Goal: Task Accomplishment & Management: Use online tool/utility

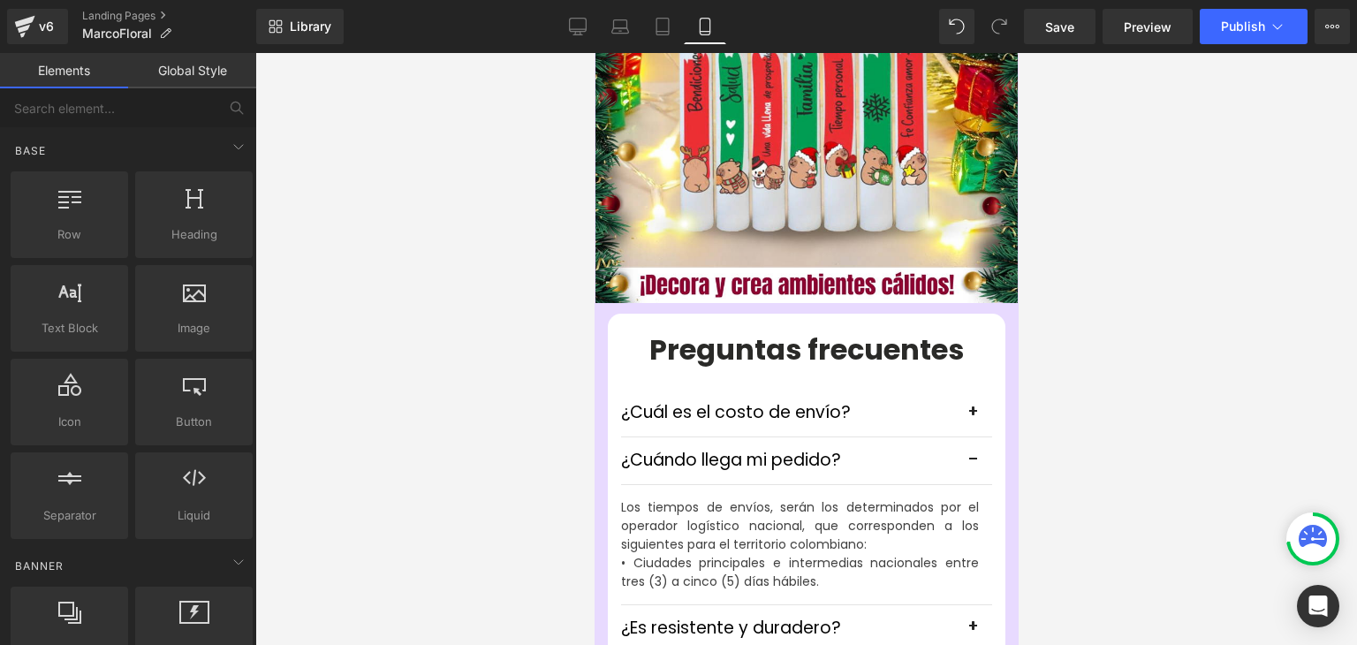
scroll to position [4329, 0]
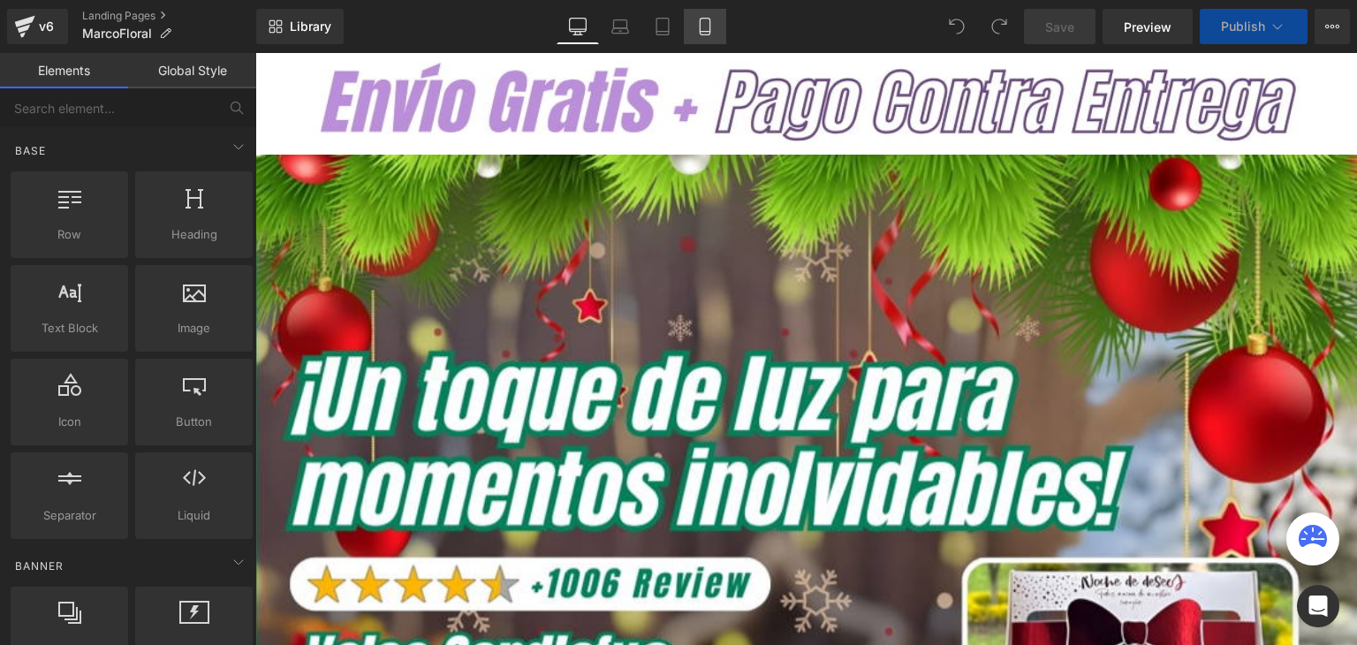
click at [697, 27] on icon at bounding box center [705, 27] width 18 height 18
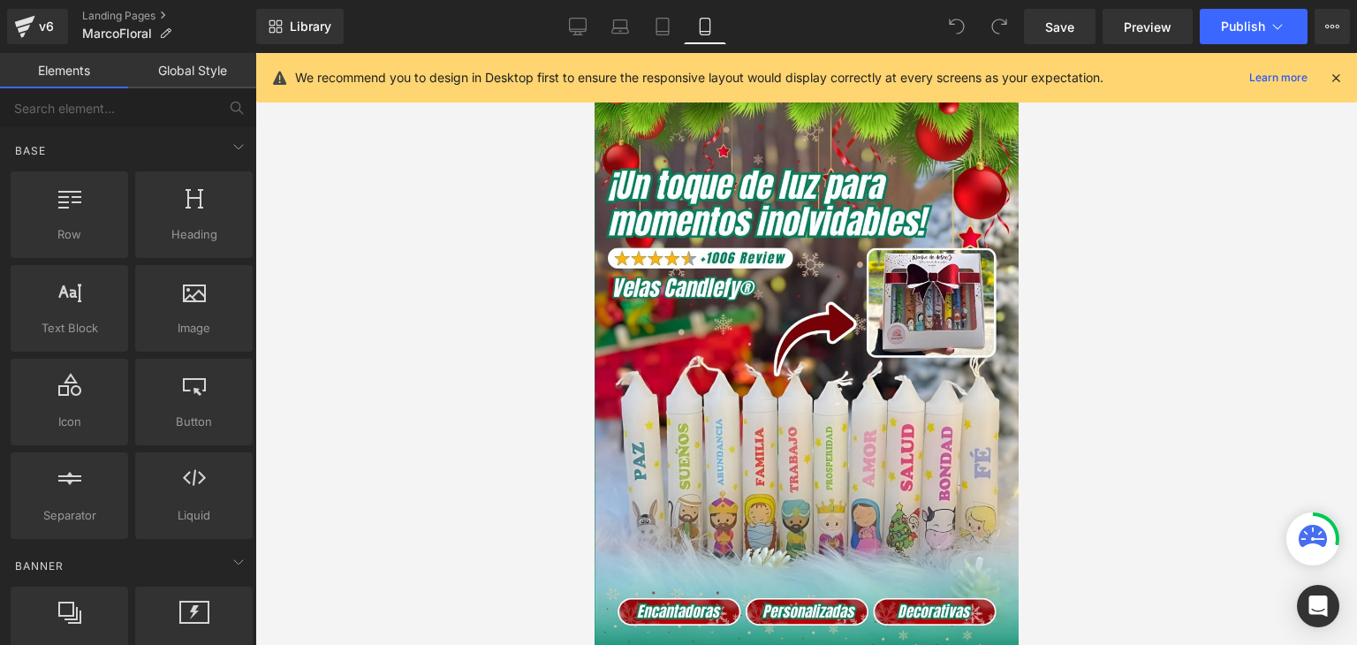
click at [1335, 79] on icon at bounding box center [1336, 78] width 16 height 16
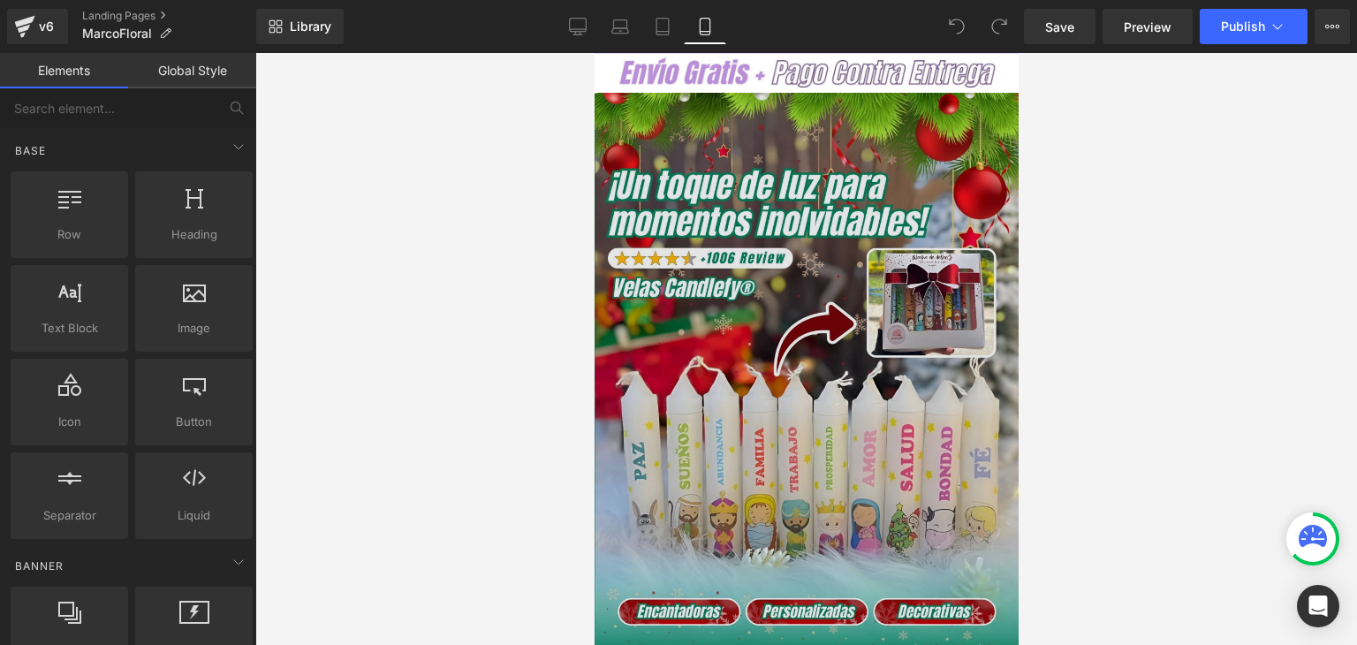
click at [815, 327] on img at bounding box center [806, 407] width 424 height 628
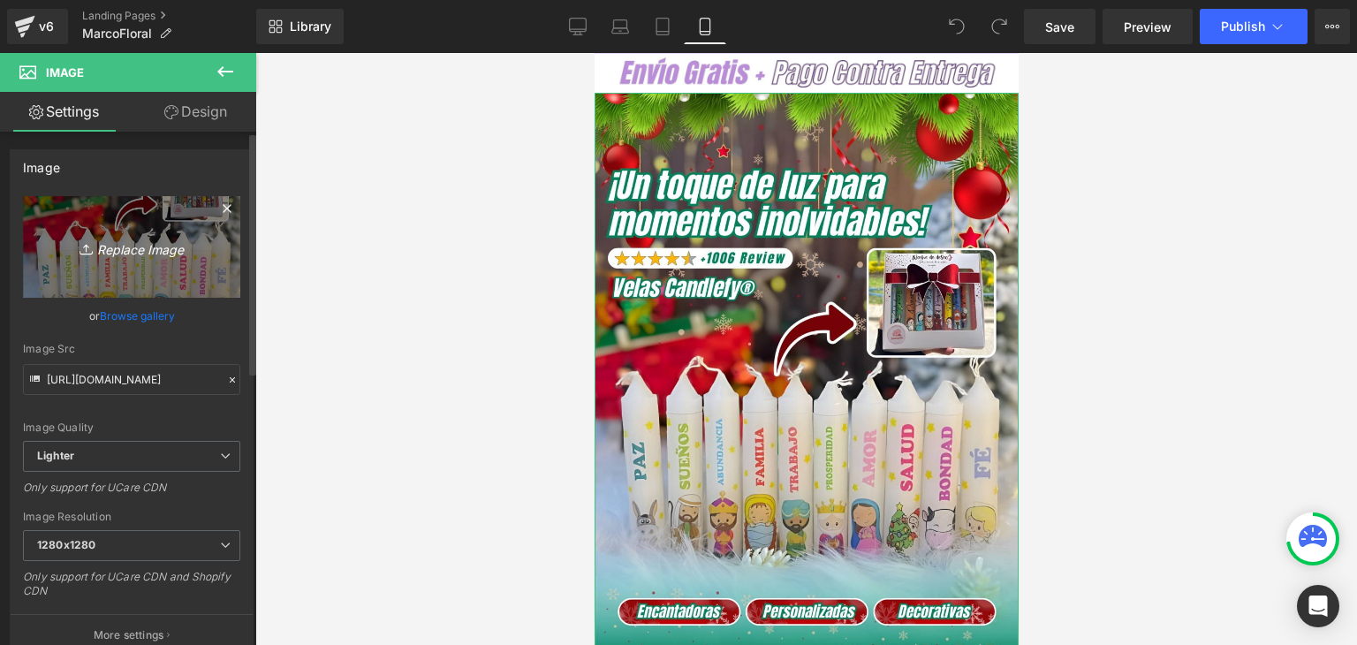
click at [145, 255] on icon "Replace Image" at bounding box center [131, 247] width 141 height 22
type input "C:\fakepath\Banner Landing (2).webp"
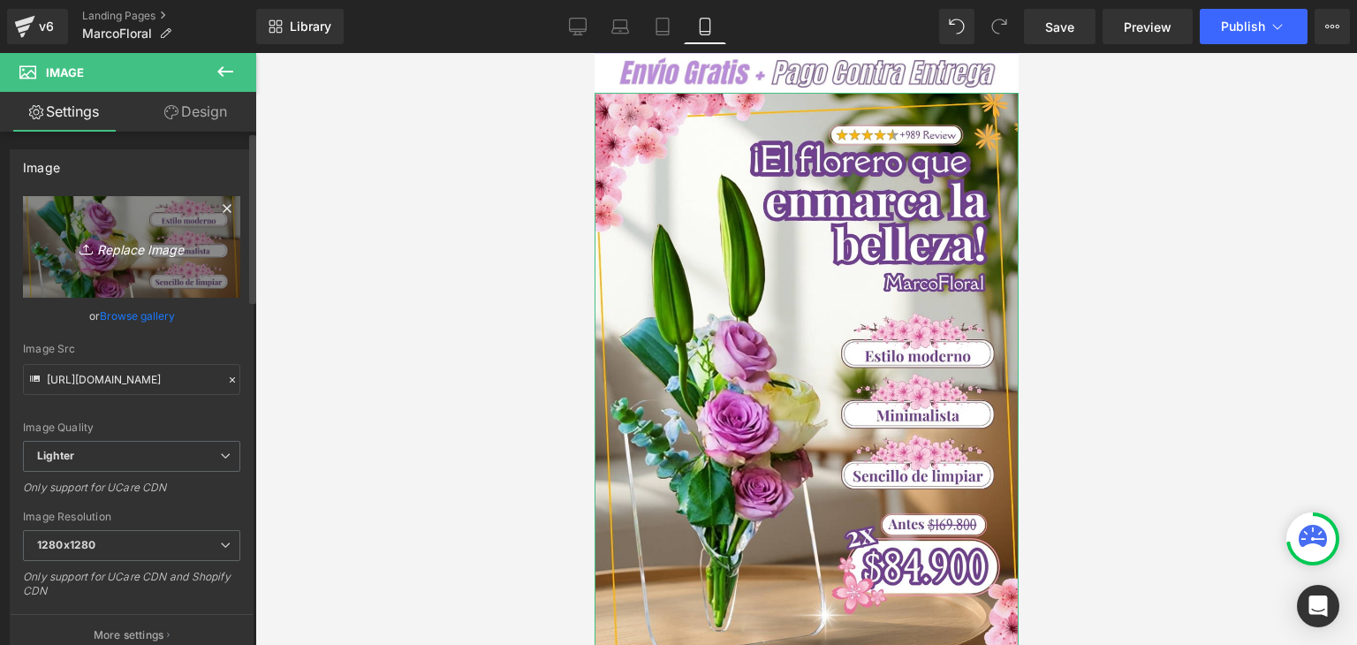
type input "https://ucarecdn.com/1c0cd31e-14a1-4d24-a6a4-df631cddc95f/-/format/auto/-/previ…"
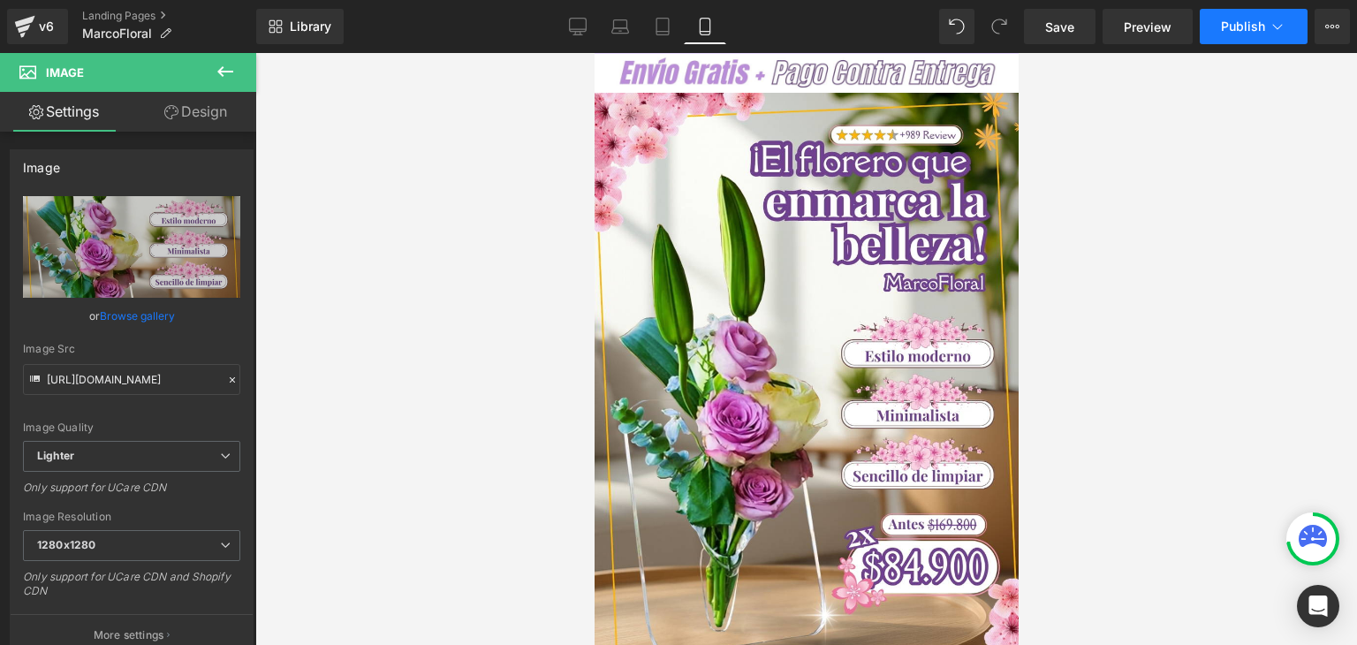
click at [1255, 27] on span "Publish" at bounding box center [1243, 26] width 44 height 14
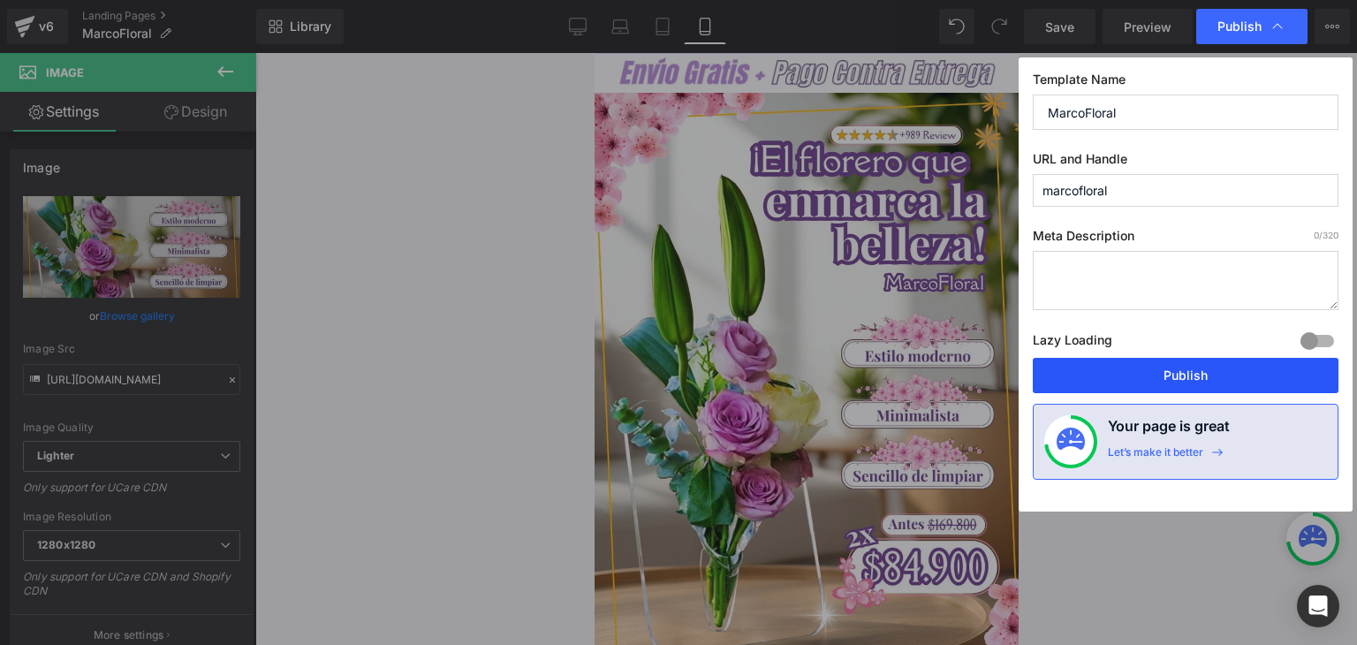
click at [1177, 376] on button "Publish" at bounding box center [1186, 375] width 306 height 35
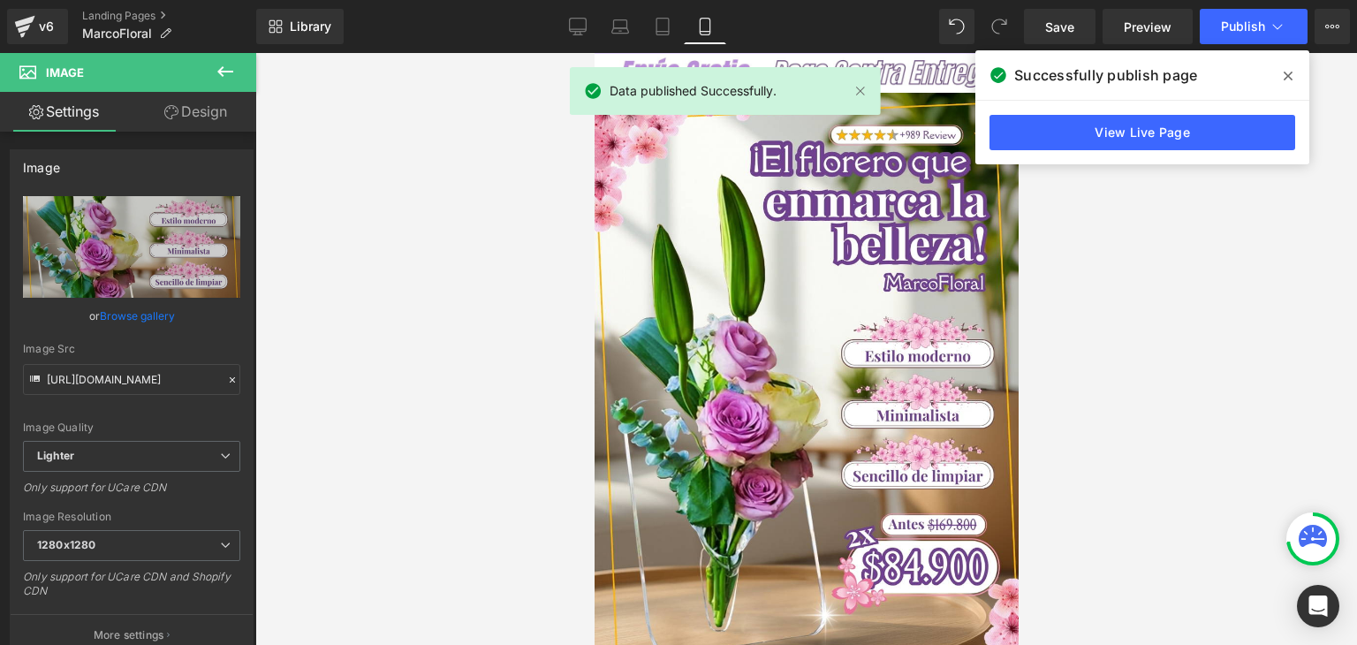
drag, startPoint x: 1288, startPoint y: 75, endPoint x: 1278, endPoint y: 86, distance: 15.0
click at [1288, 75] on icon at bounding box center [1288, 76] width 9 height 9
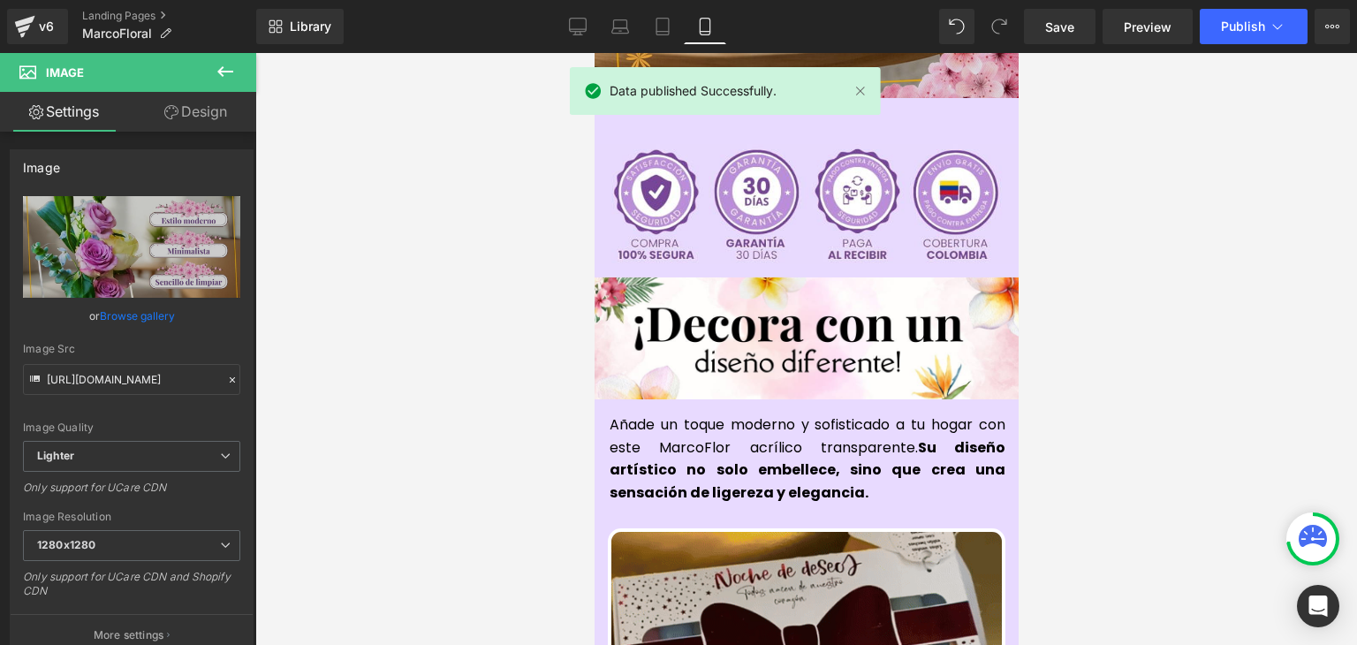
scroll to position [884, 0]
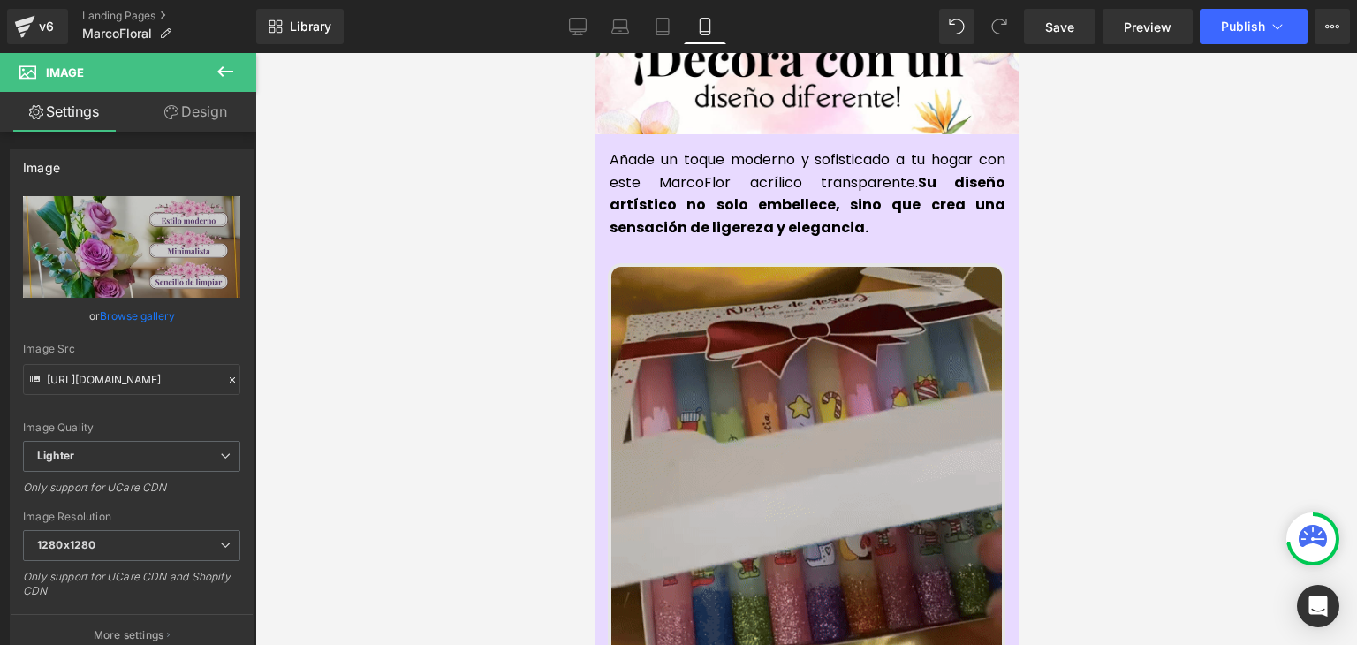
click at [713, 334] on img at bounding box center [806, 462] width 398 height 398
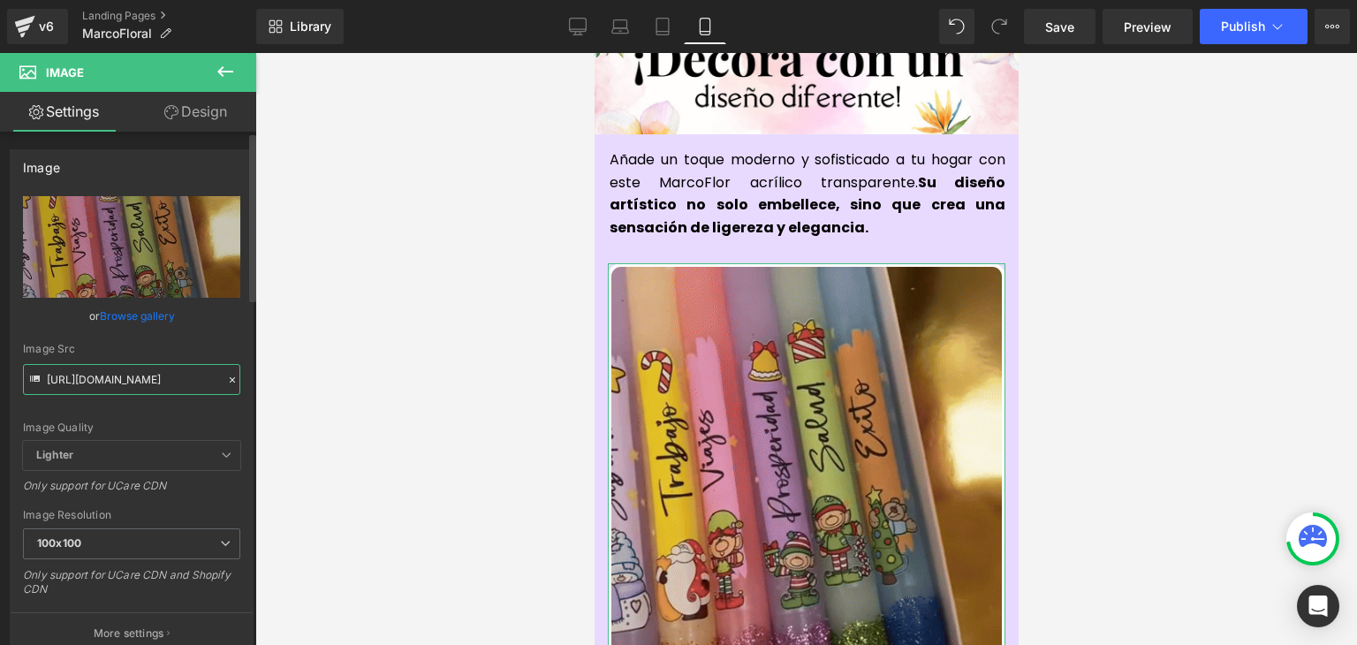
click at [125, 386] on input "https://media1.giphy.com/media/v1.Y2lkPTc5MGI3NjExNTNwbHJ5eXd1Y2ozZGpmZXk4dTlsY…" at bounding box center [131, 379] width 217 height 31
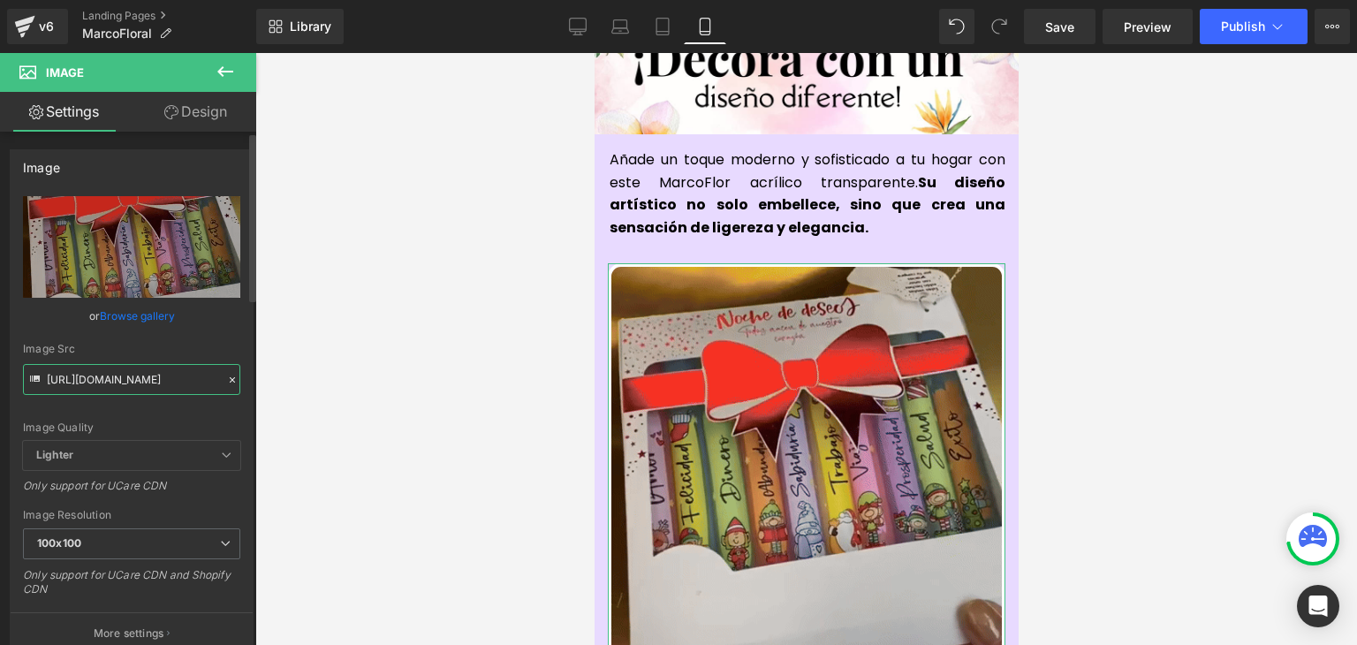
click at [125, 386] on input "https://media1.giphy.com/media/v1.Y2lkPTc5MGI3NjExNTNwbHJ5eXd1Y2ozZGpmZXk4dTlsY…" at bounding box center [131, 379] width 217 height 31
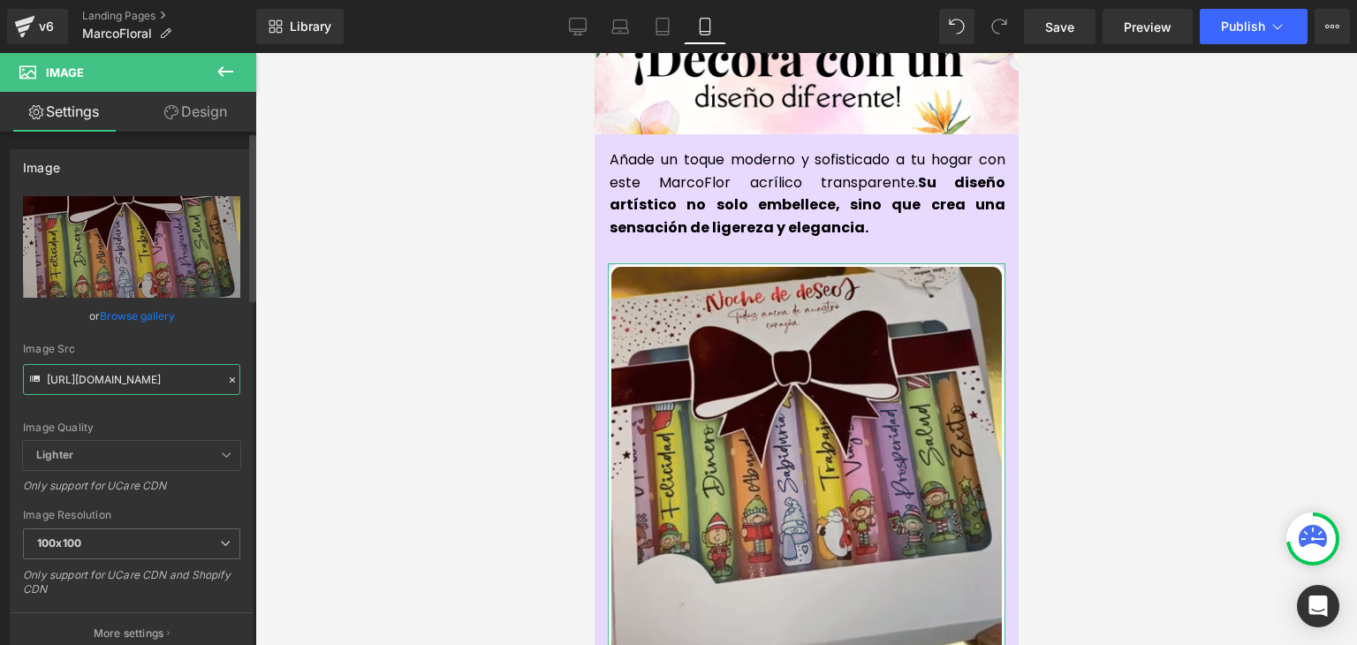
click at [125, 386] on input "https://media1.giphy.com/media/v1.Y2lkPTc5MGI3NjExNTNwbHJ5eXd1Y2ozZGpmZXk4dTlsY…" at bounding box center [131, 379] width 217 height 31
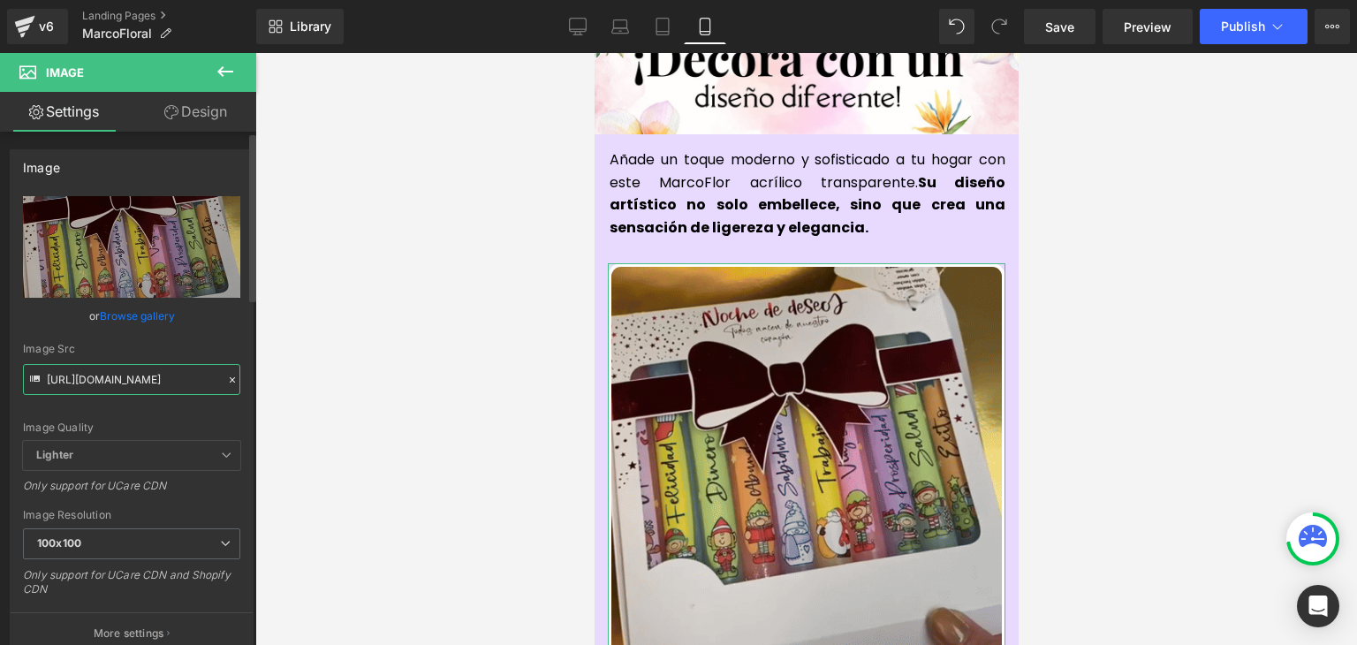
paste input "cGhobmgyajRneXRrczEycW5yZ3RobXl3cWlnbDVsY2xqZGJsOW03bSZlcD12MV9pbnRlcm5hbF9naWZ…"
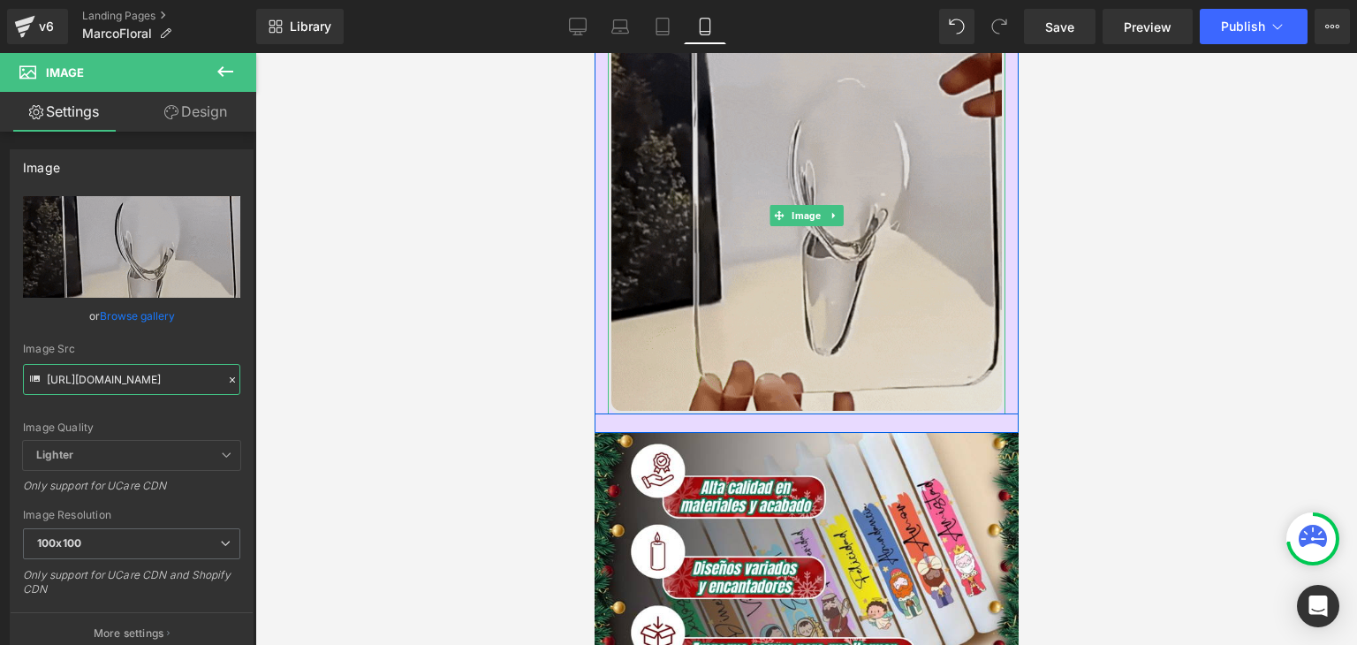
scroll to position [1149, 0]
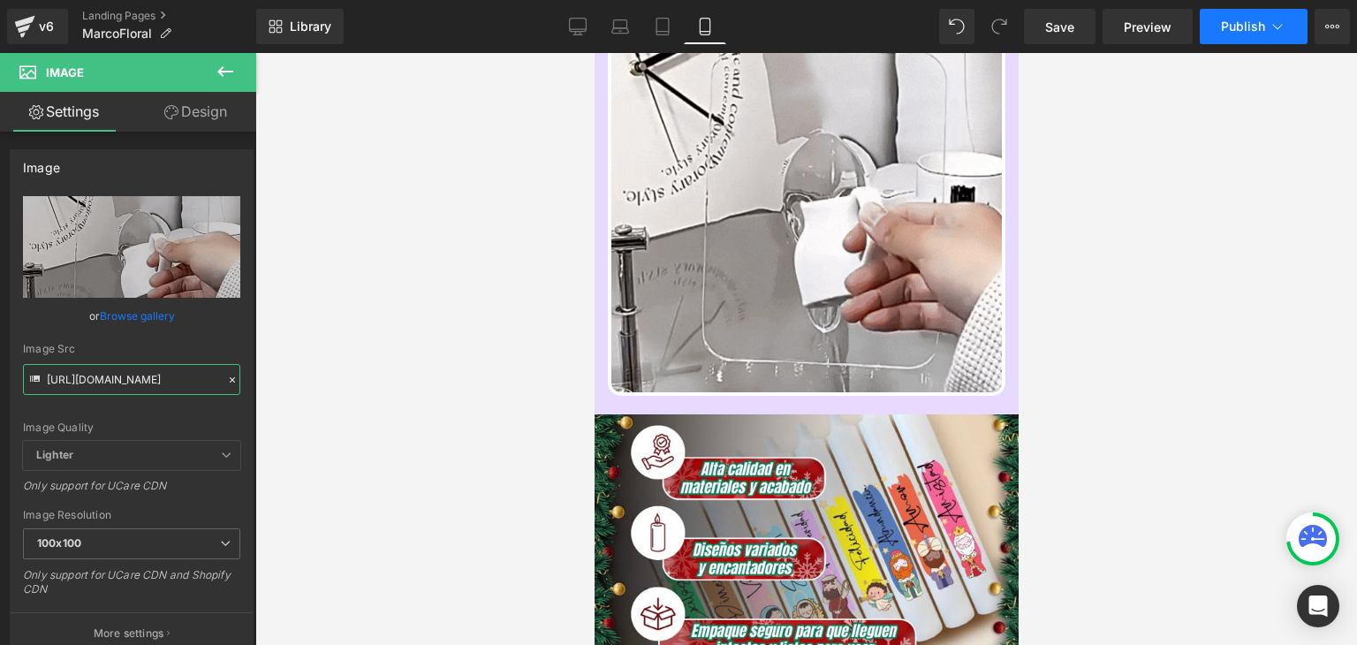
type input "https://media1.giphy.com/media/v1.Y2lkPTc5MGI3NjExcGhobmgyajRneXRrczEycW5yZ3Rob…"
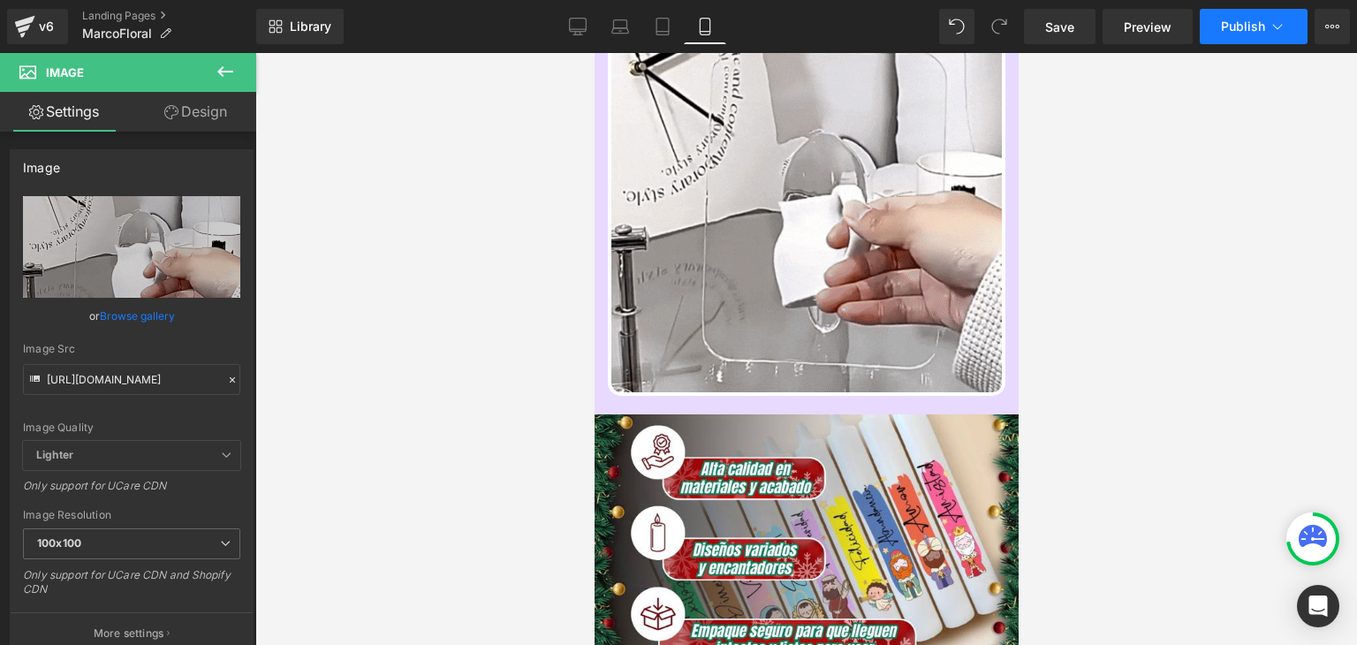
click at [1251, 28] on span "Publish" at bounding box center [1243, 26] width 44 height 14
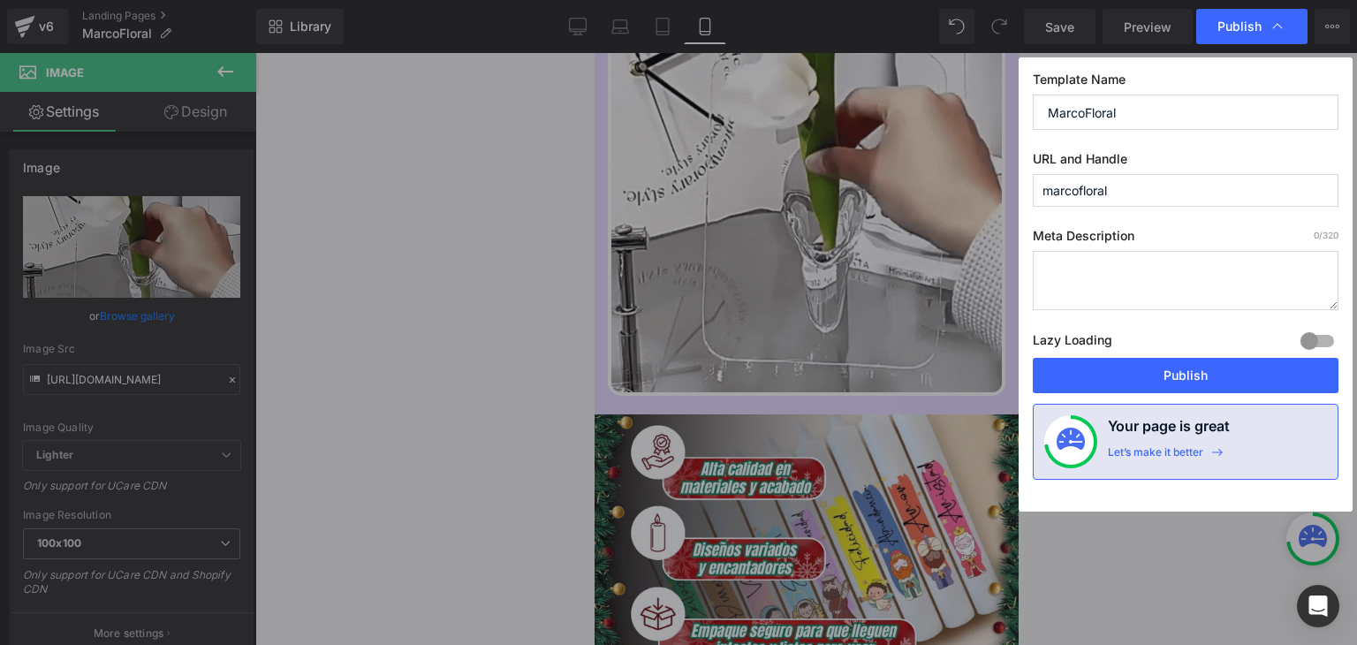
scroll to position [0, 0]
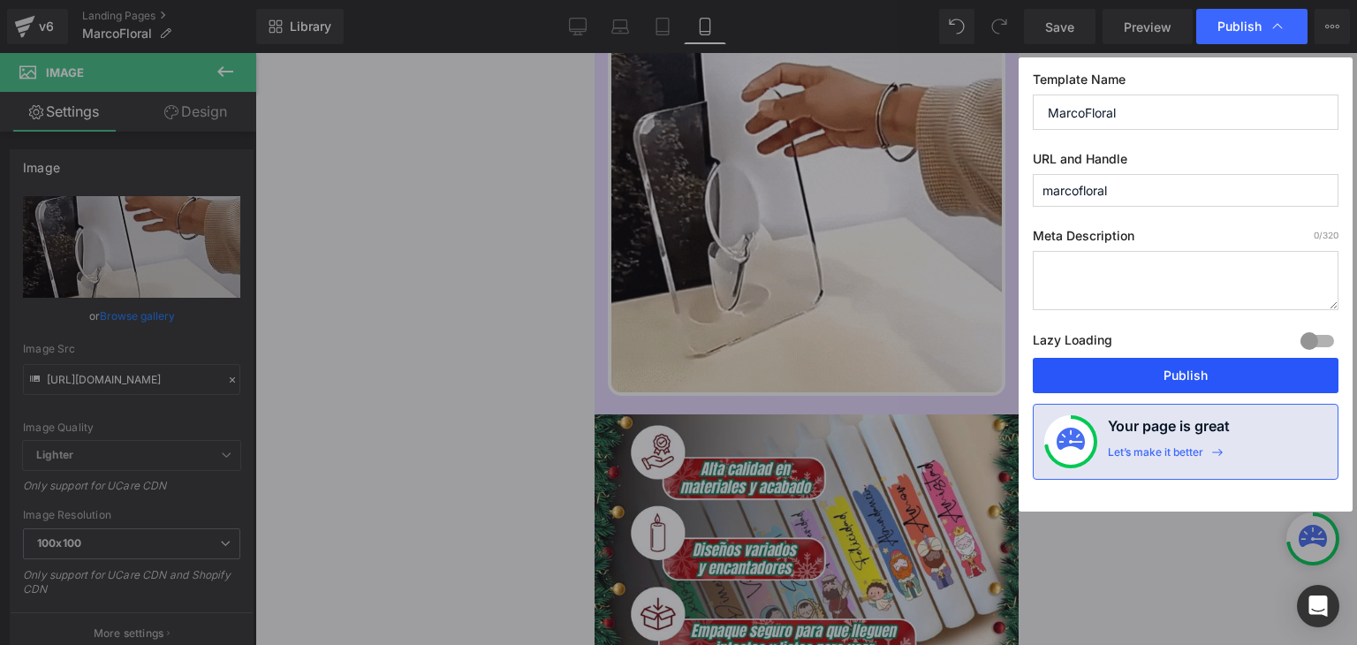
click at [1182, 375] on button "Publish" at bounding box center [1186, 375] width 306 height 35
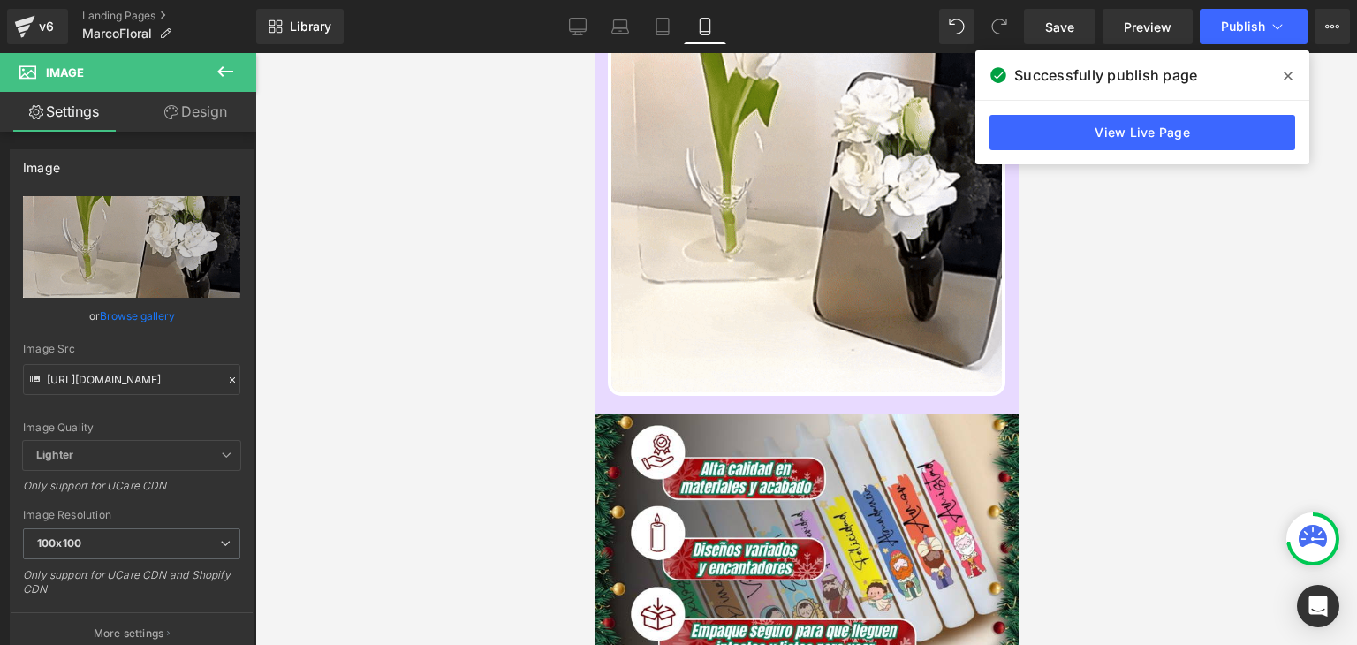
click at [1290, 78] on icon at bounding box center [1288, 76] width 9 height 9
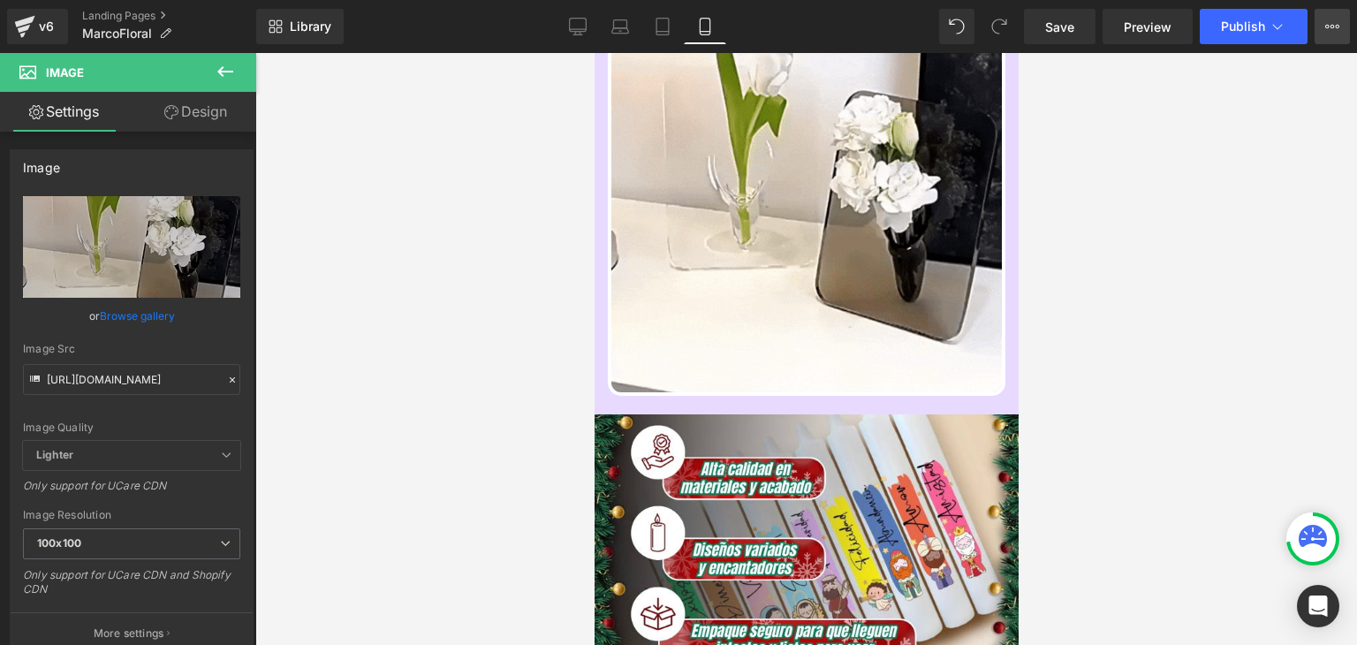
click at [1333, 21] on icon at bounding box center [1332, 26] width 14 height 14
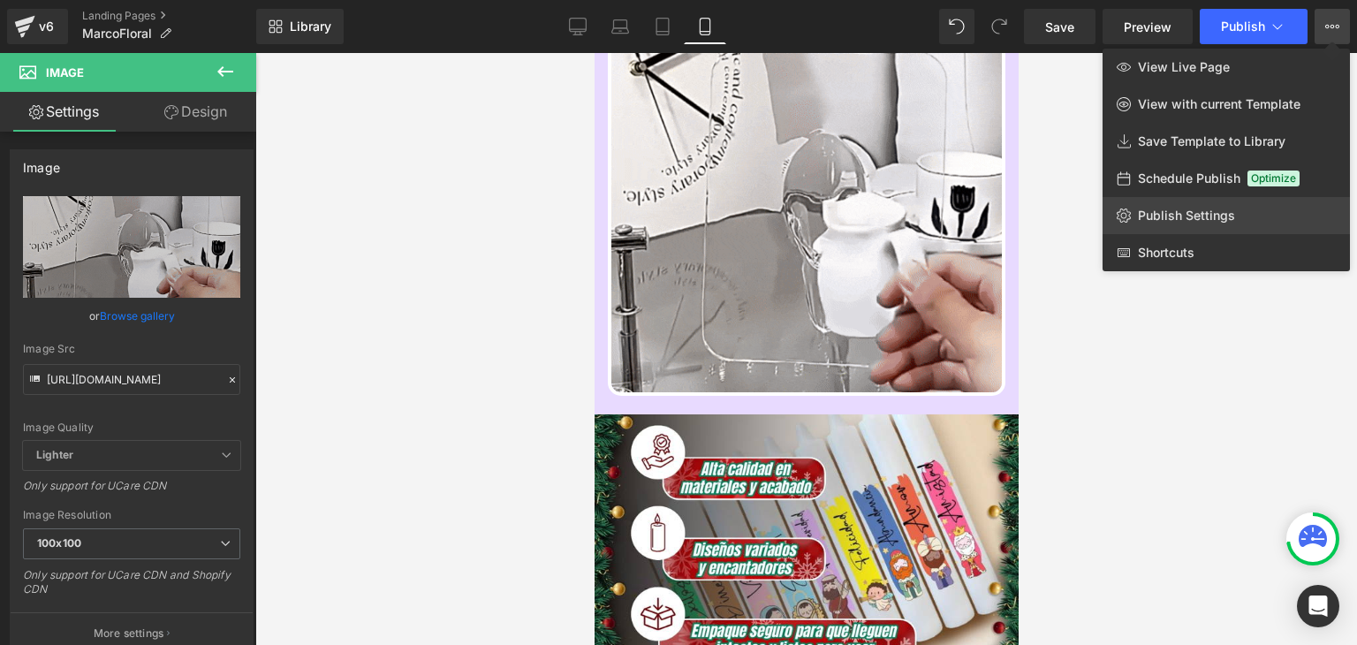
click at [1154, 216] on span "Publish Settings" at bounding box center [1186, 216] width 97 height 16
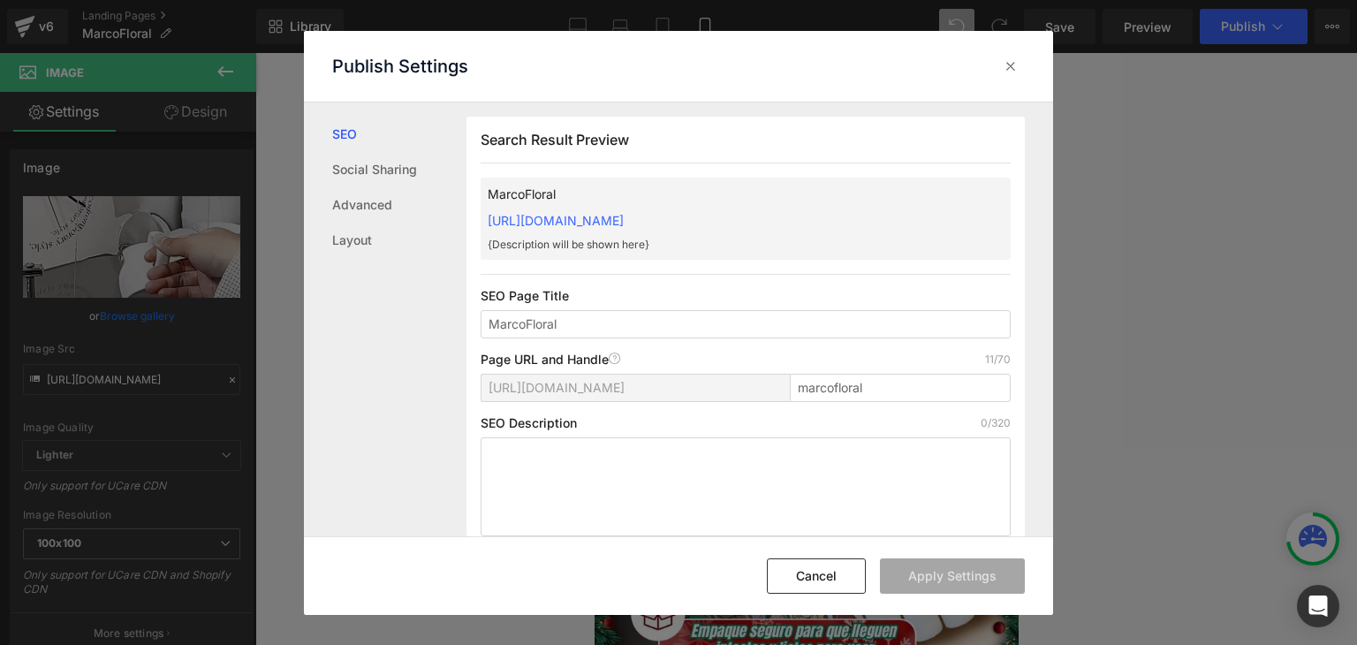
drag, startPoint x: 481, startPoint y: 218, endPoint x: 848, endPoint y: 219, distance: 367.6
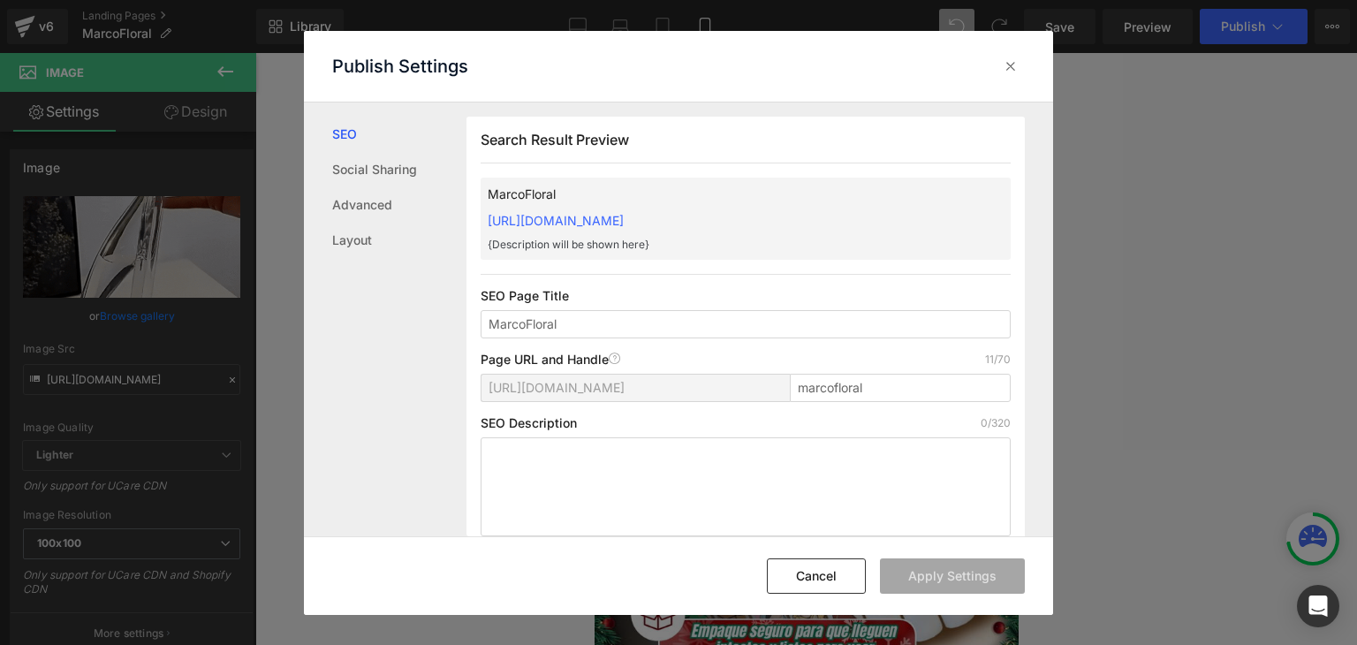
click at [848, 219] on div "MarcoFloral https://commpralo-ya.myshopify.com/pages/marcofloral {Description w…" at bounding box center [746, 219] width 530 height 82
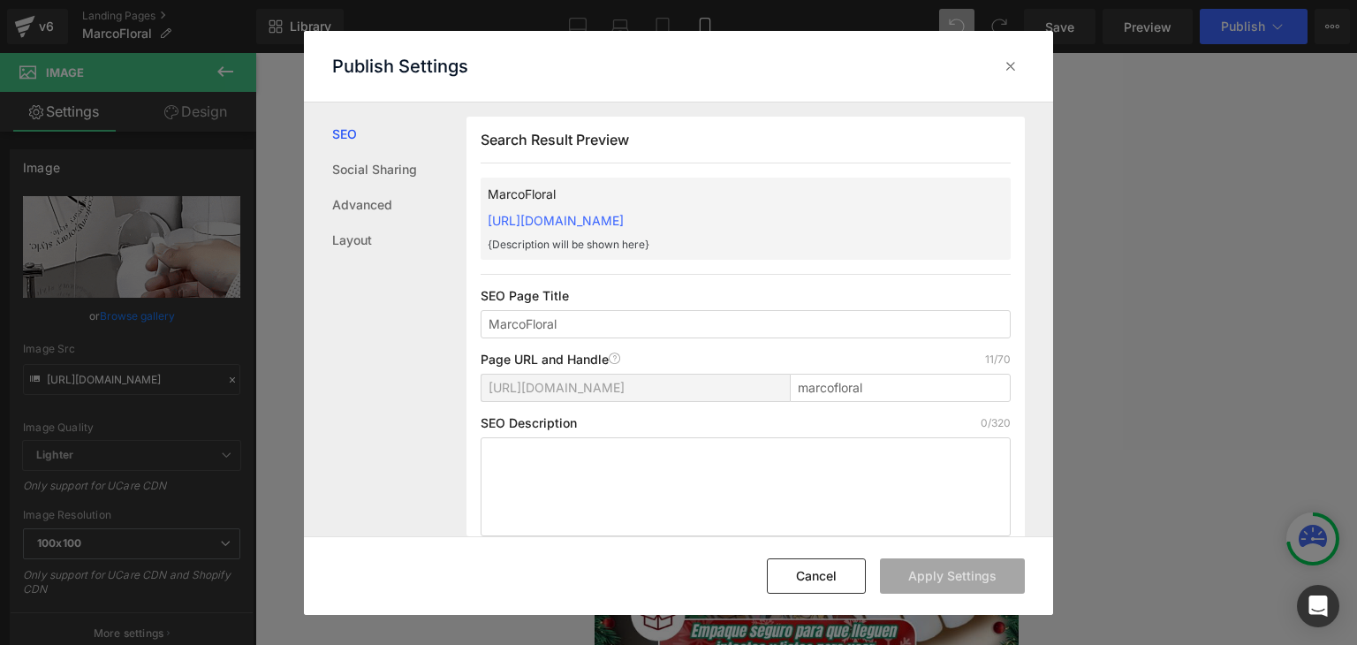
copy link "https://commpralo-ya.myshopify.com/pages/marcofloral"
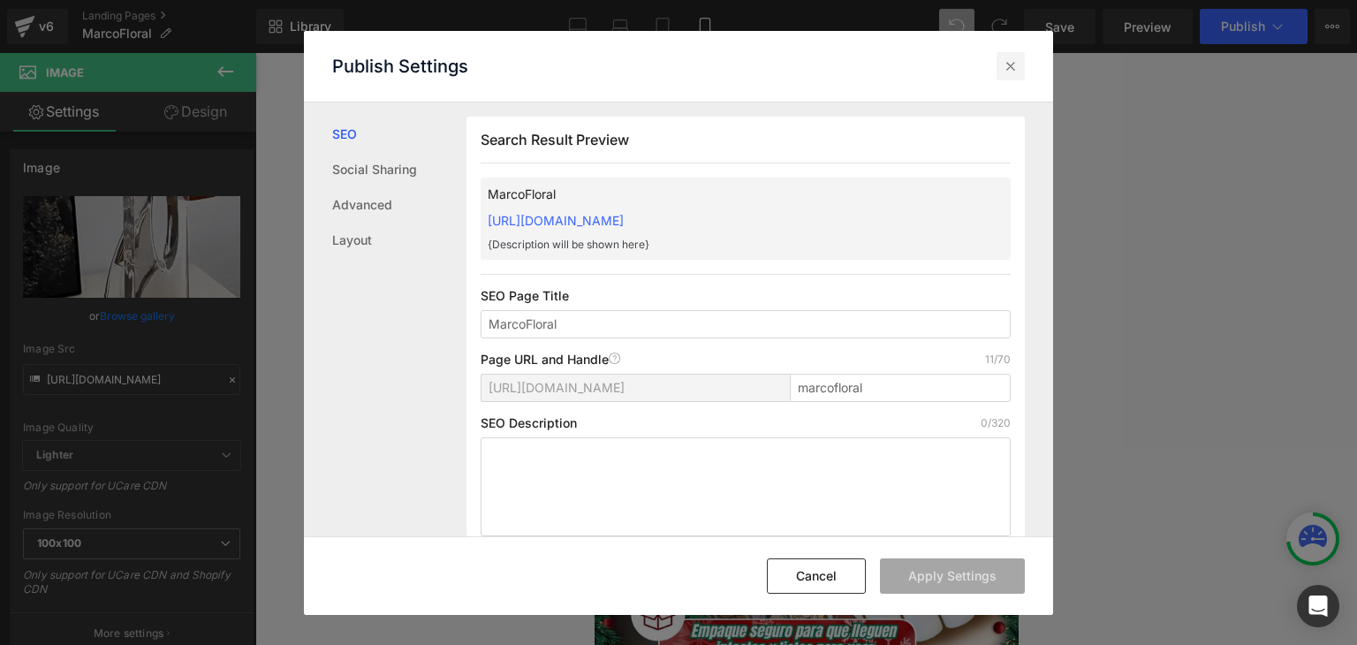
click at [1008, 65] on icon at bounding box center [1011, 66] width 18 height 18
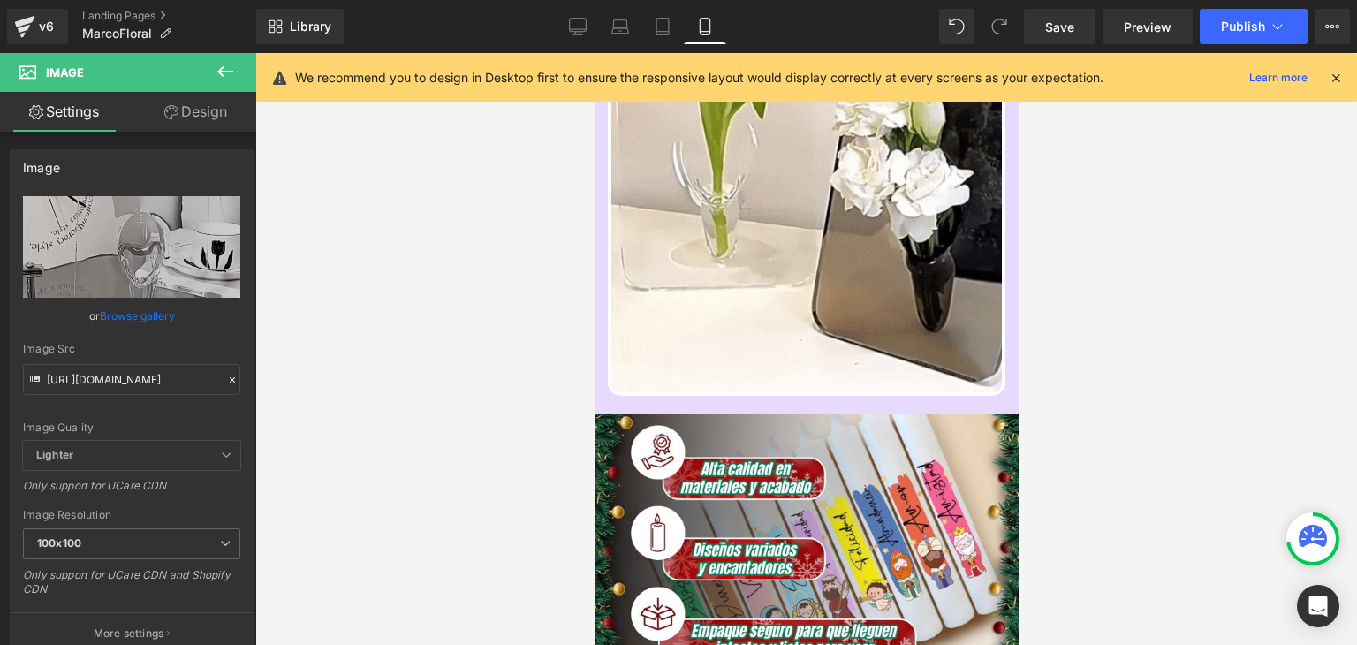
click at [1332, 81] on icon at bounding box center [1336, 78] width 16 height 16
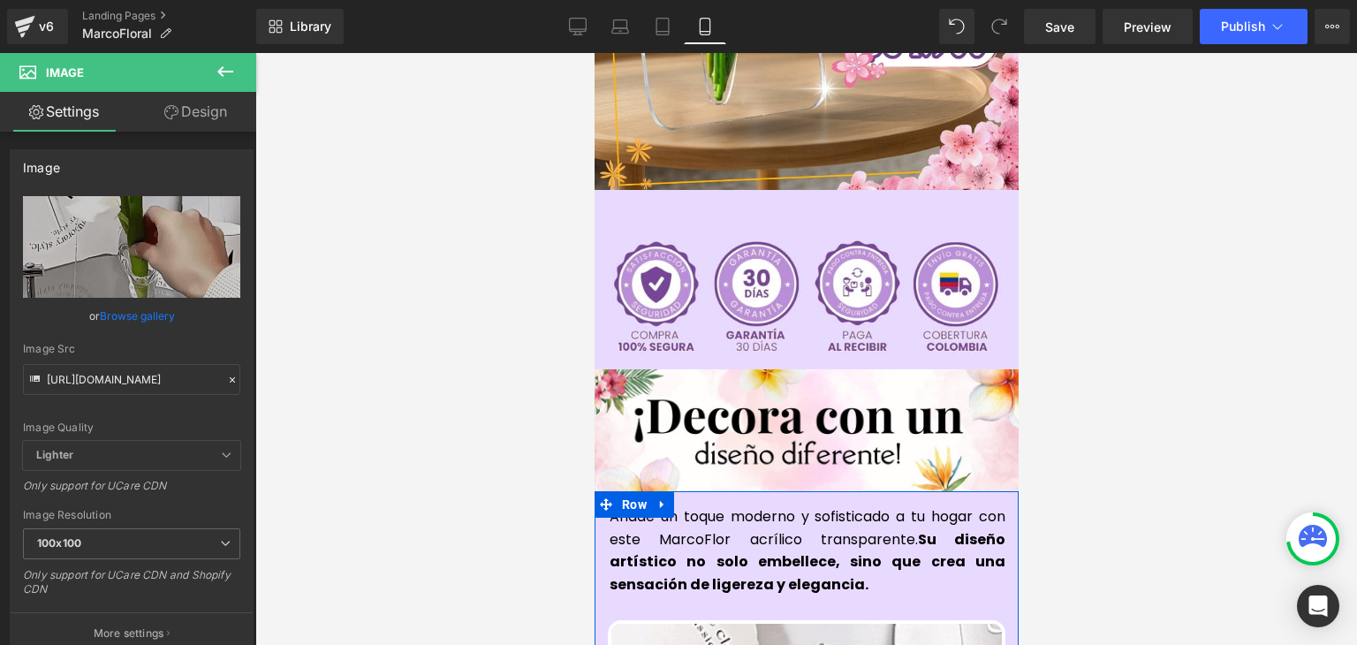
scroll to position [530, 0]
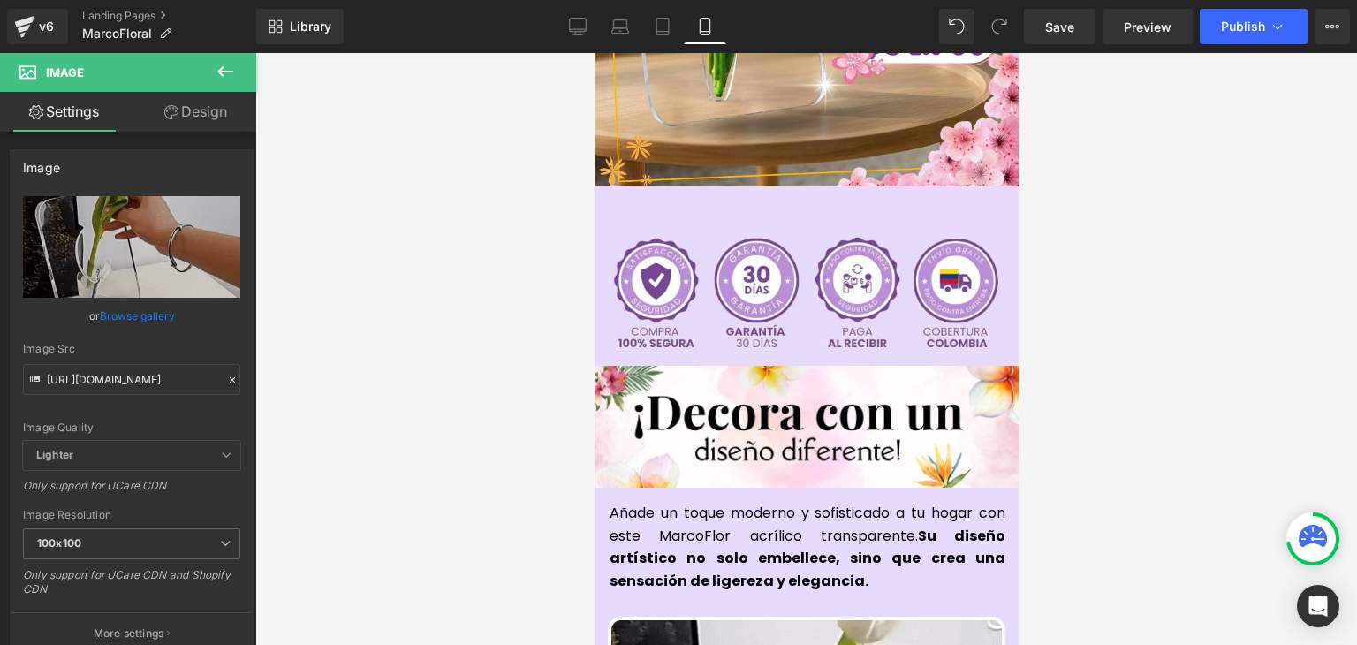
click at [672, 509] on span "Añade un toque moderno y sofisticado a tu hogar con este MarcoFlor acrílico tra…" at bounding box center [807, 547] width 396 height 88
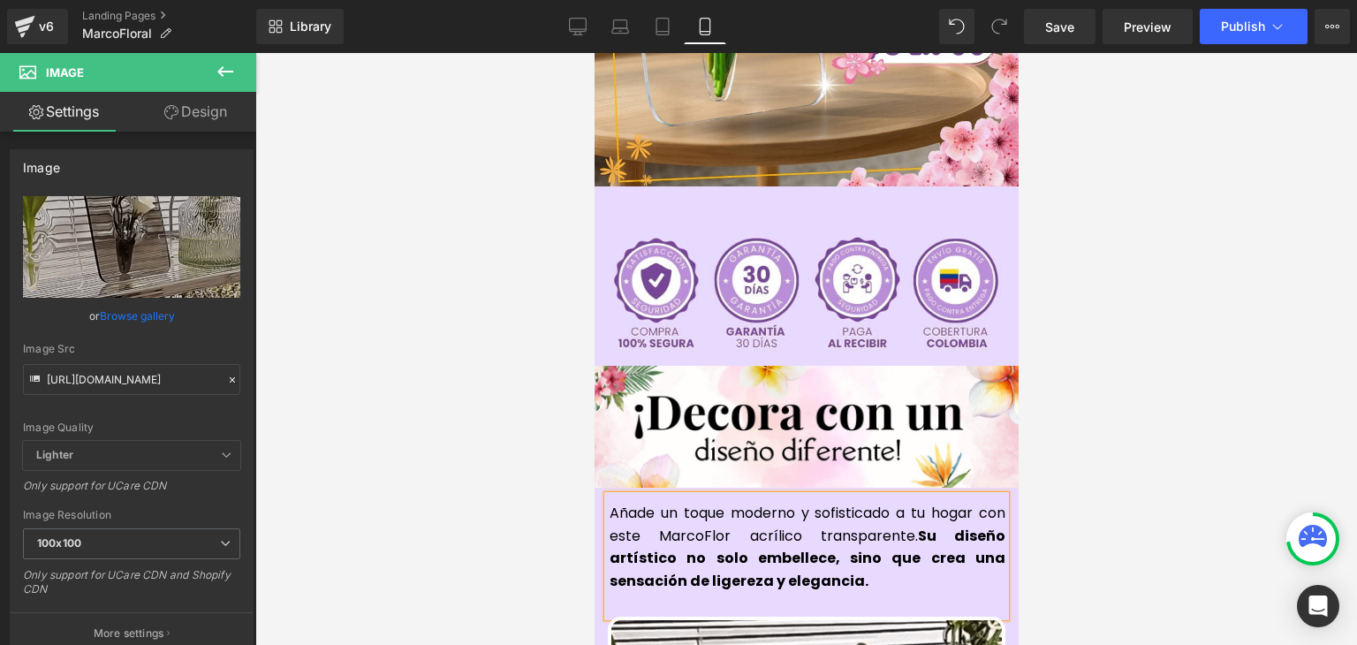
click at [714, 506] on span "Añade un toque moderno y sofisticado a tu hogar con este MarcoFlor acrílico tra…" at bounding box center [807, 547] width 396 height 88
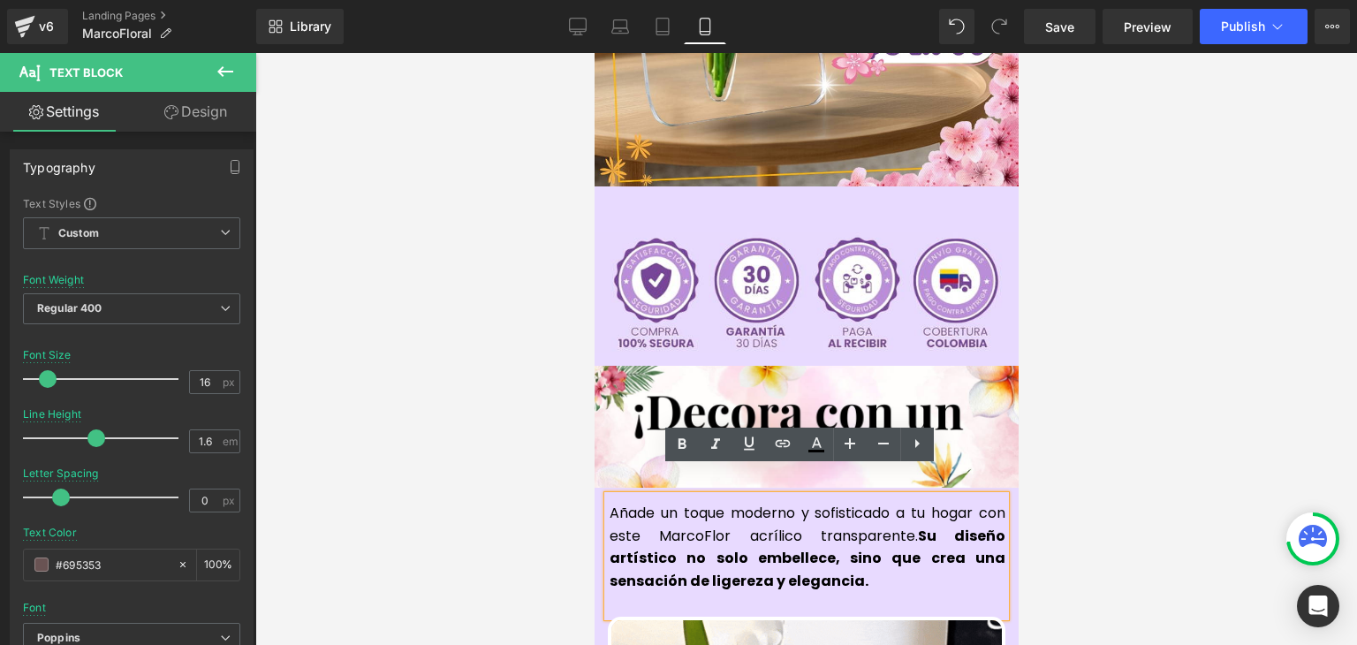
click at [721, 506] on span "Añade un toque moderno y sofisticado a tu hogar con este MarcoFlor acrílico tra…" at bounding box center [807, 547] width 396 height 88
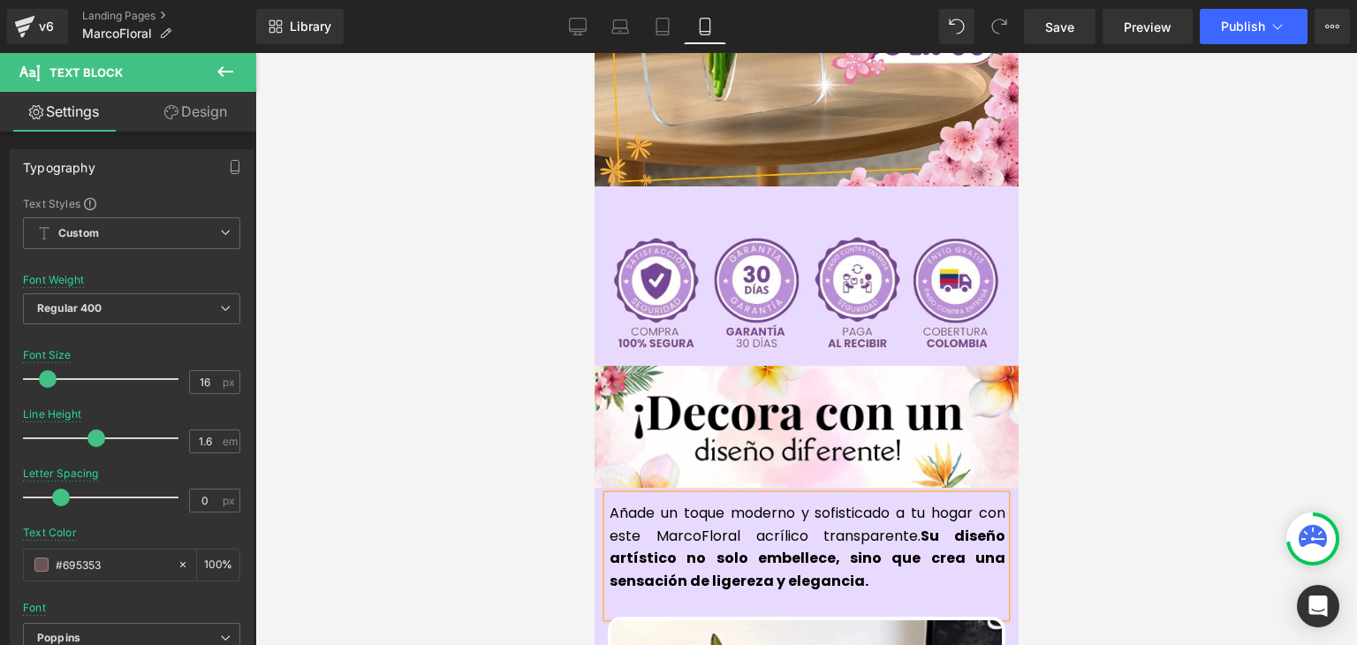
click at [1133, 334] on div at bounding box center [806, 349] width 1102 height 592
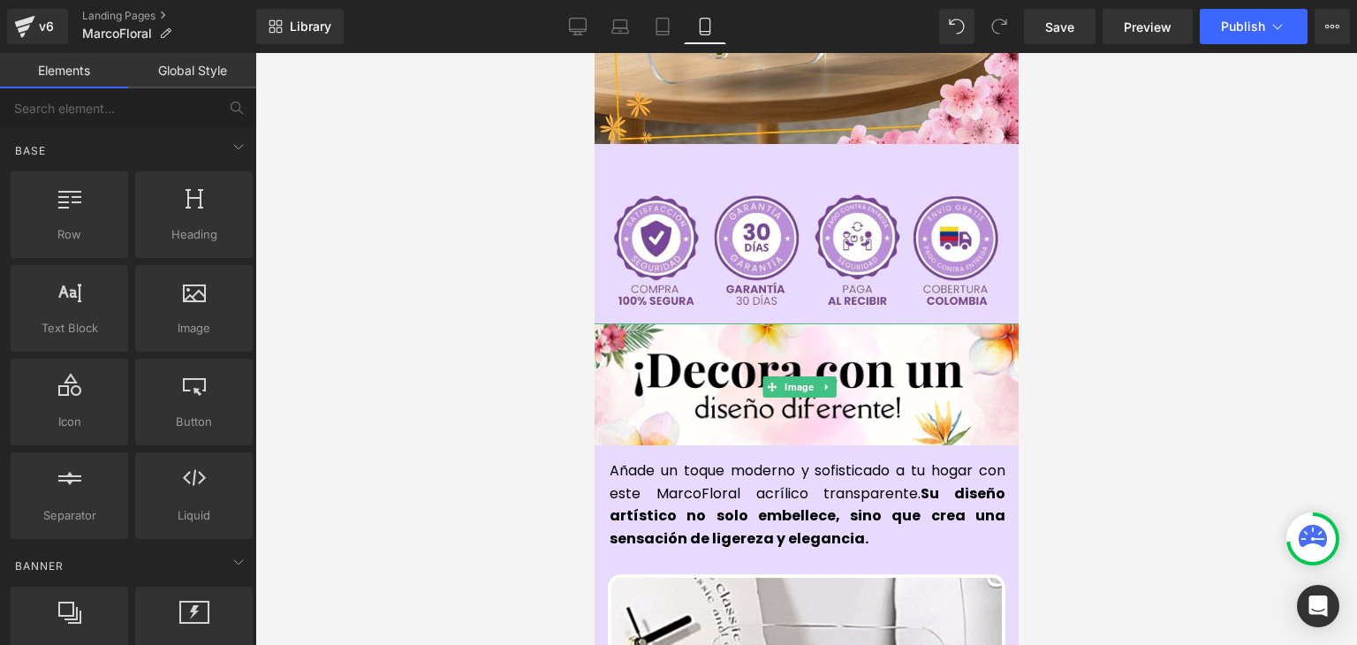
scroll to position [707, 0]
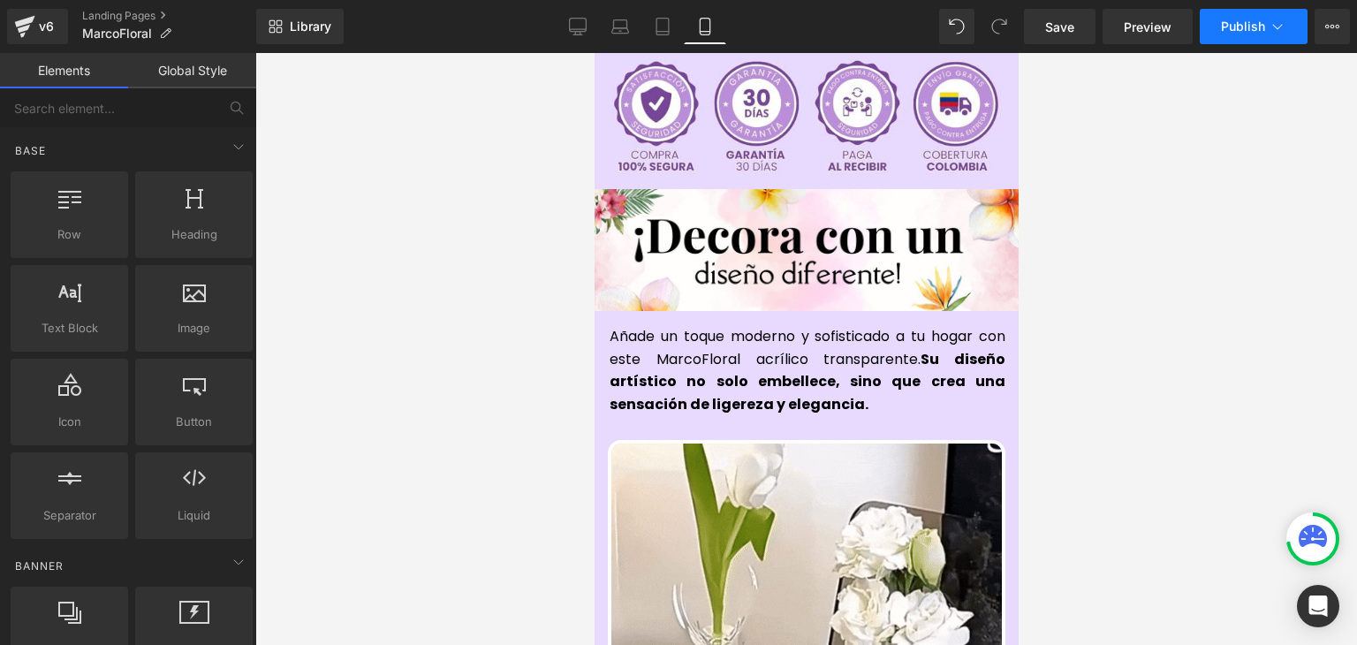
click at [1258, 33] on span "Publish" at bounding box center [1243, 26] width 44 height 14
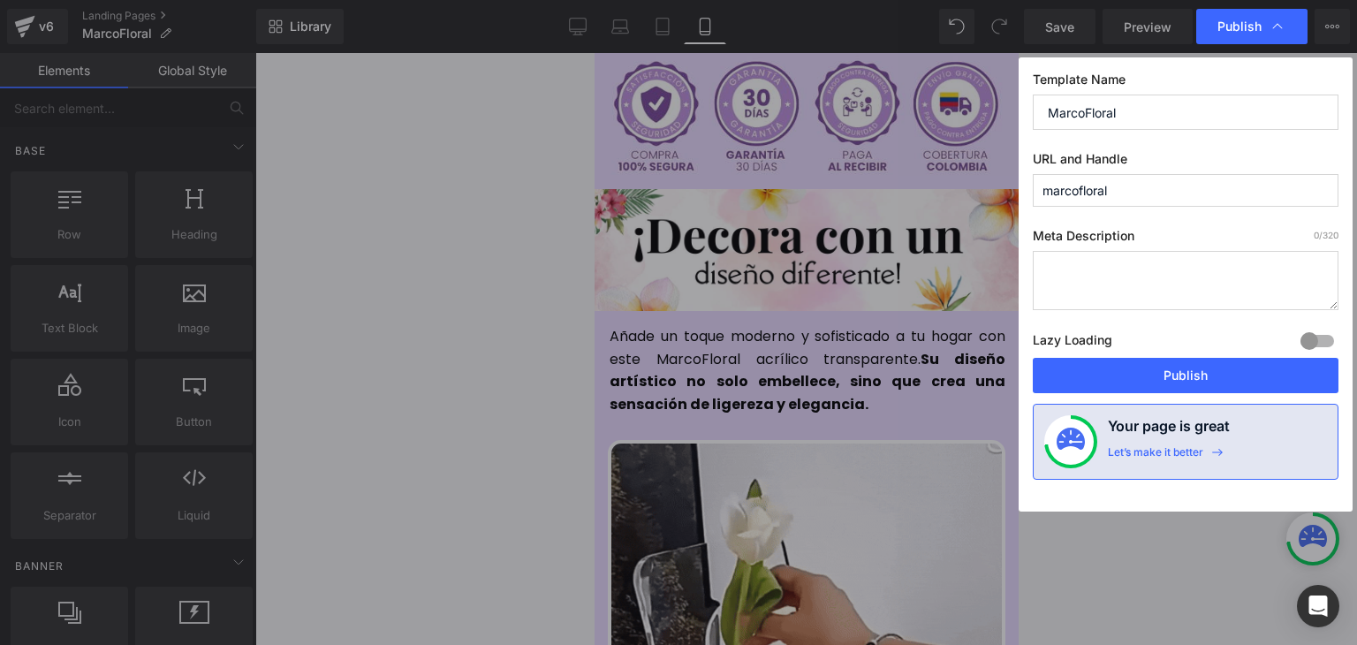
click at [1189, 369] on button "Publish" at bounding box center [1186, 375] width 306 height 35
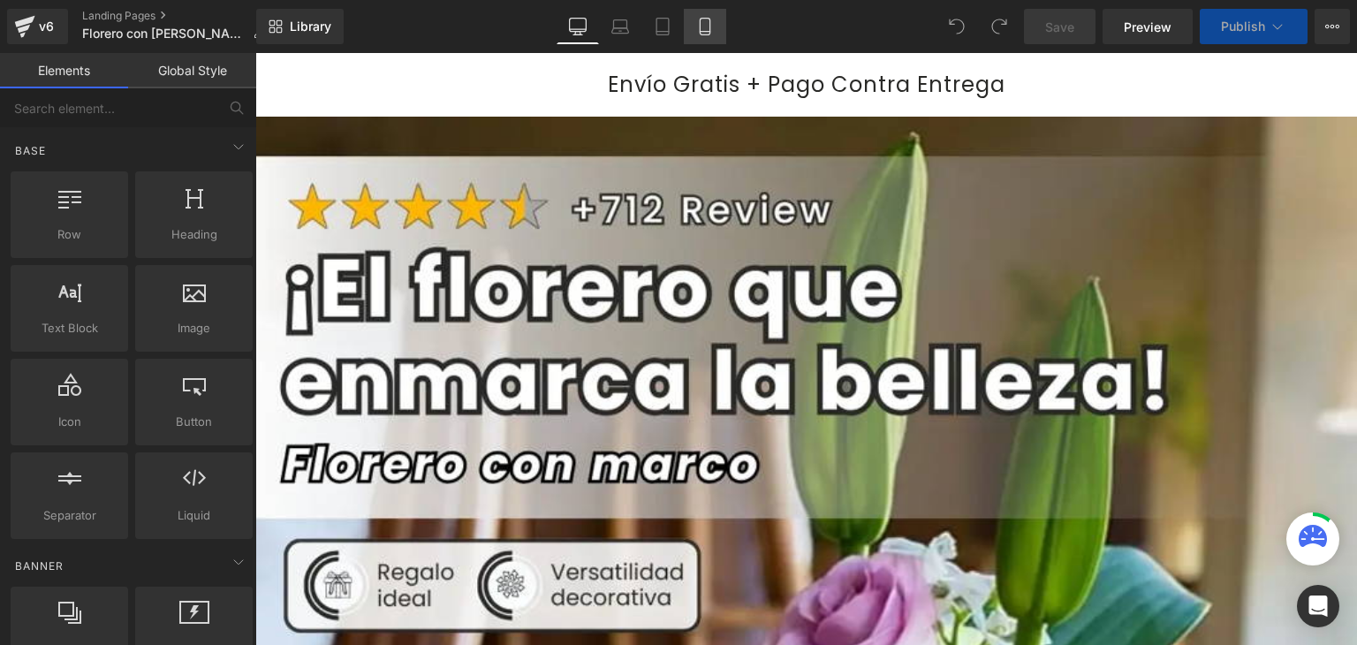
click at [706, 36] on link "Mobile" at bounding box center [705, 26] width 42 height 35
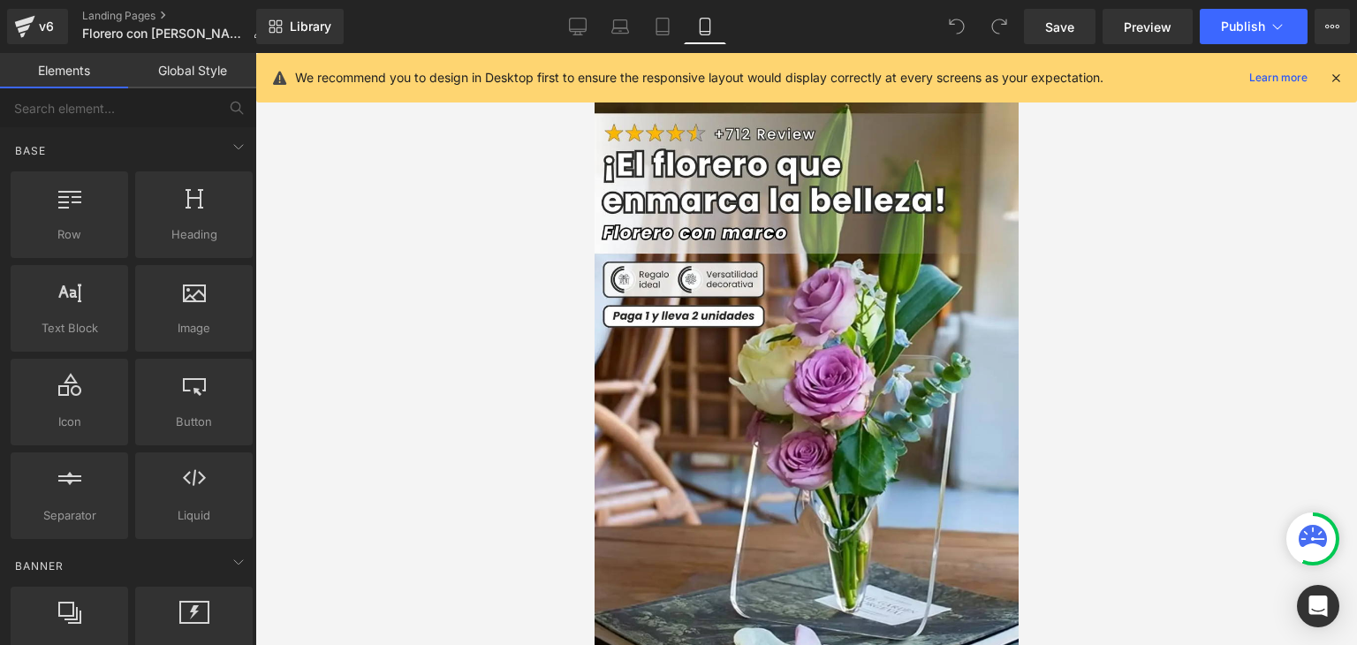
click at [1334, 74] on icon at bounding box center [1336, 78] width 16 height 16
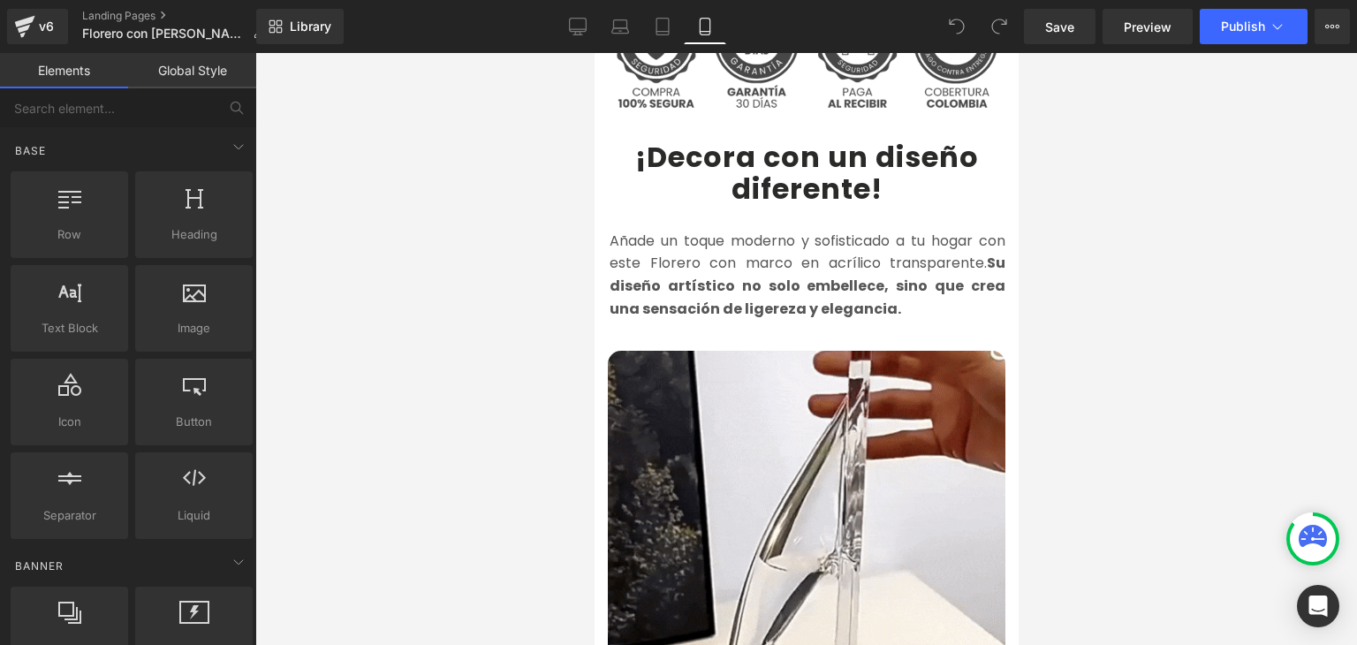
scroll to position [1060, 0]
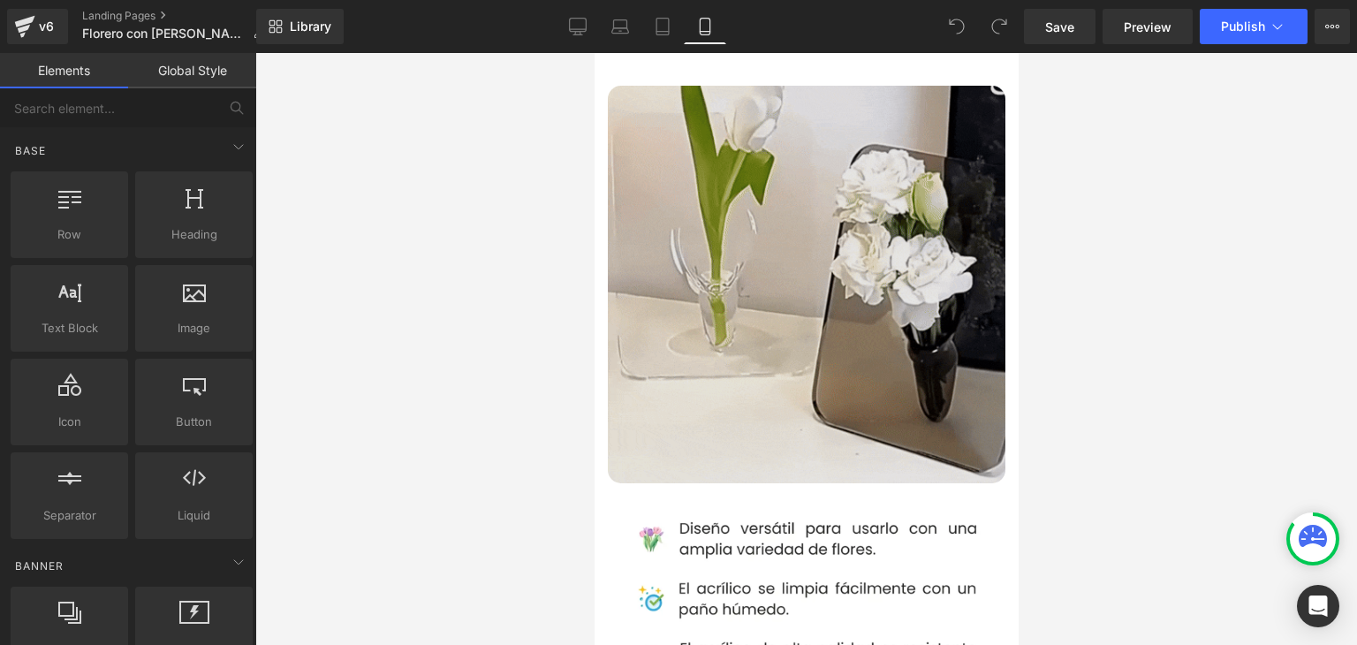
click at [814, 276] on img at bounding box center [806, 285] width 398 height 398
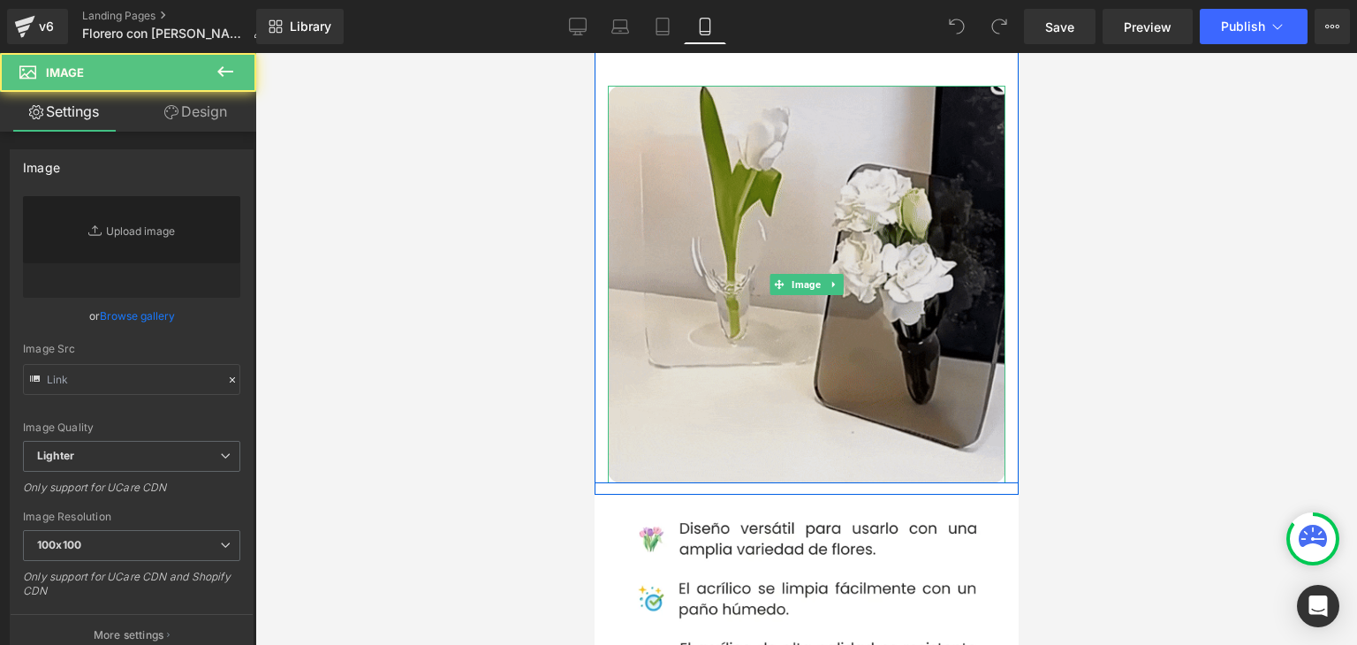
type input "[URL][DOMAIN_NAME]"
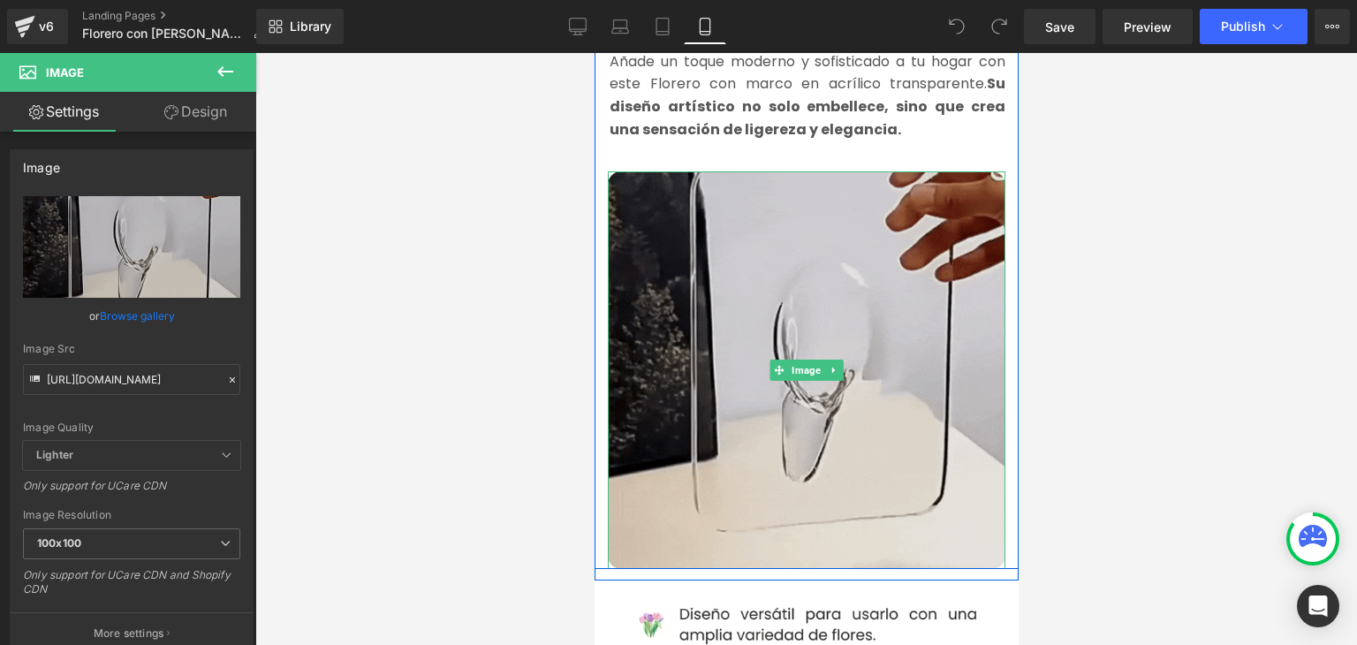
scroll to position [972, 0]
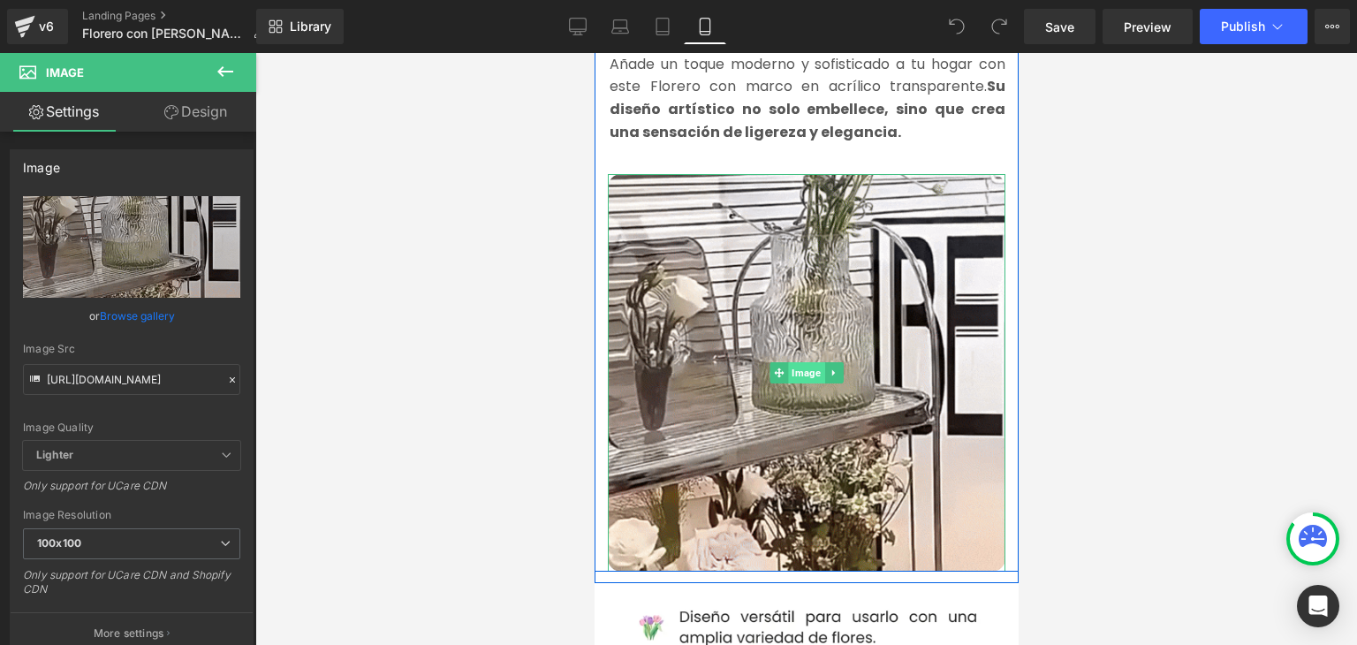
click at [798, 362] on span "Image" at bounding box center [805, 372] width 36 height 21
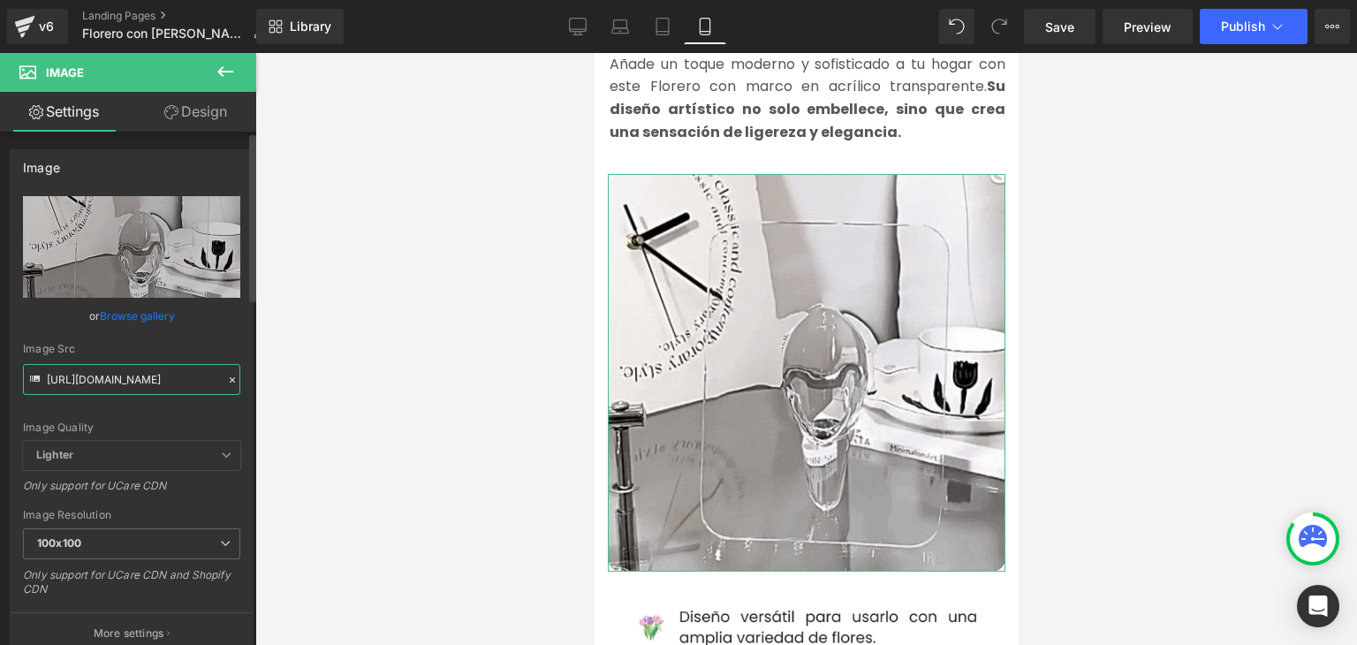
click at [87, 373] on input "[URL][DOMAIN_NAME]" at bounding box center [131, 379] width 217 height 31
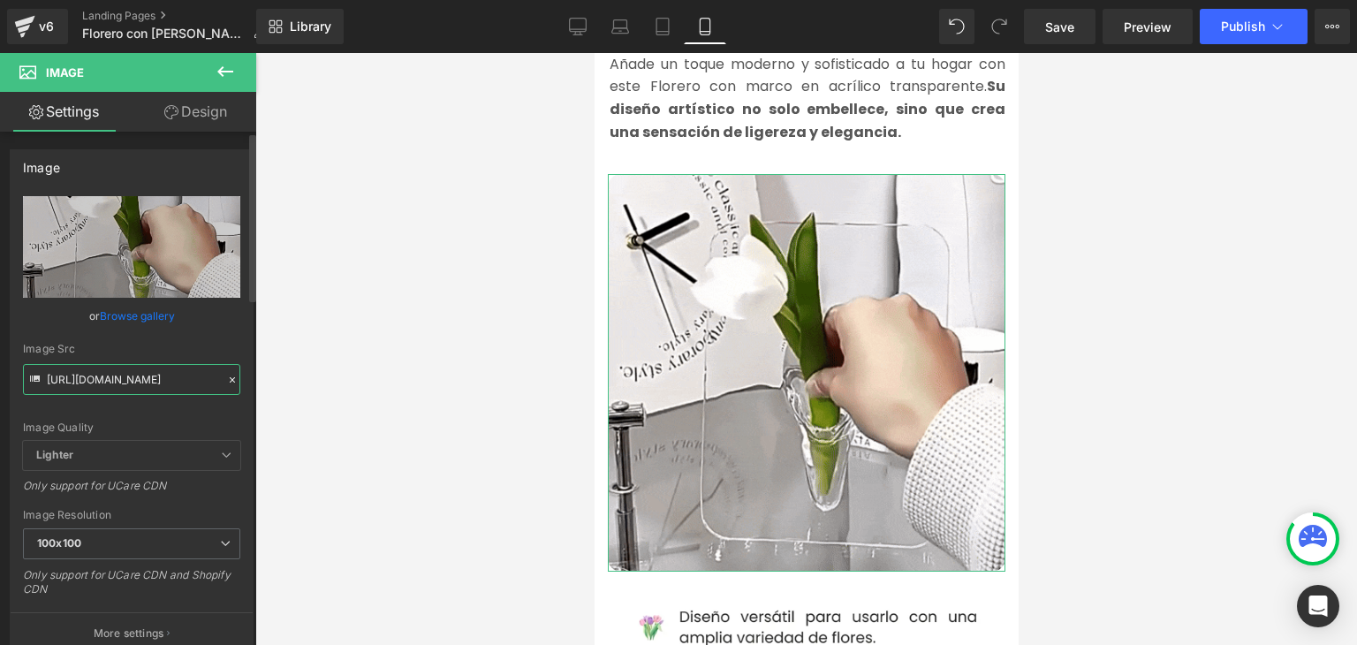
click at [87, 373] on input "[URL][DOMAIN_NAME]" at bounding box center [131, 379] width 217 height 31
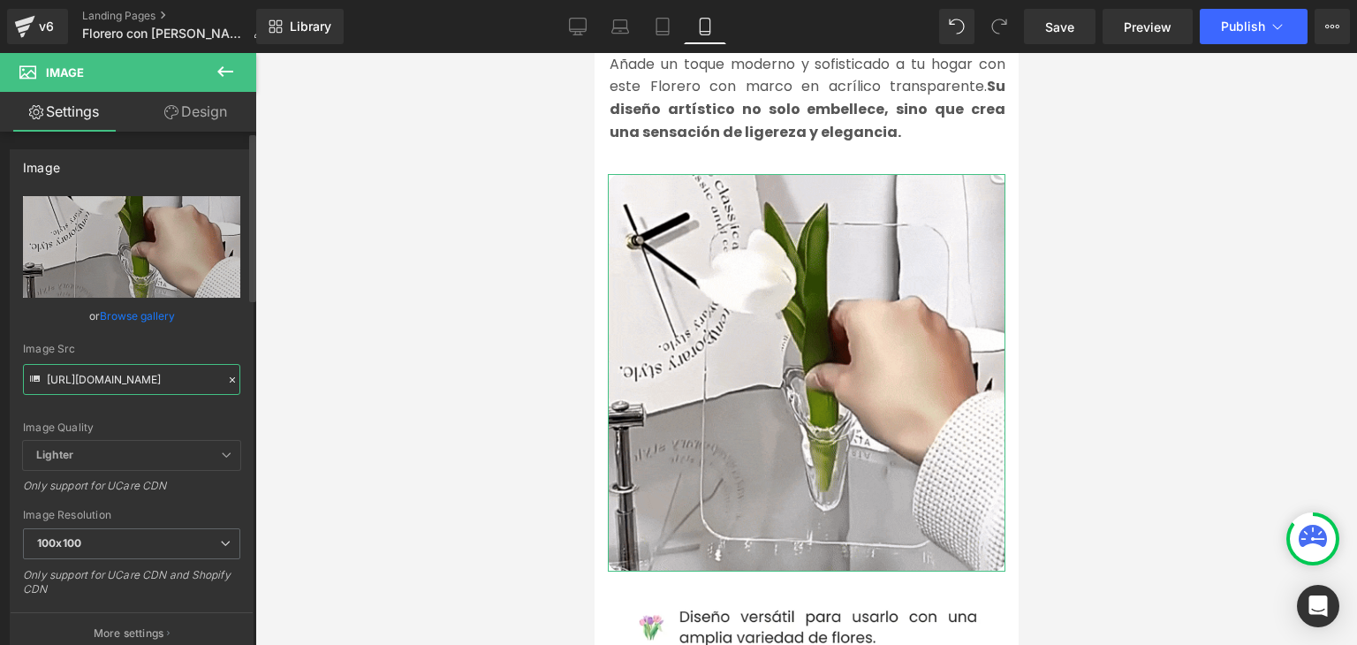
click at [87, 373] on input "https://media1.giphy.com/media/v1.Y2lkPTc5MGI3NjExcGhobmgyajRneXRrczEycW5yZ3Rob…" at bounding box center [131, 379] width 217 height 31
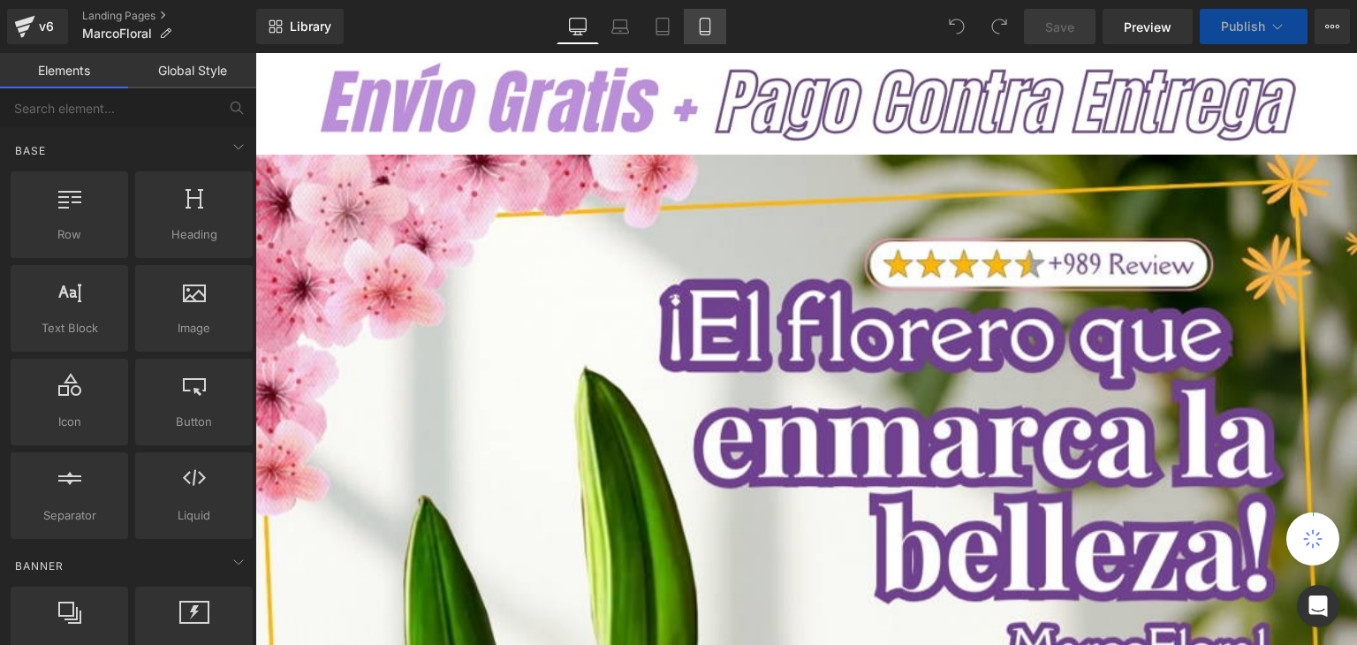
click at [703, 29] on icon at bounding box center [705, 27] width 18 height 18
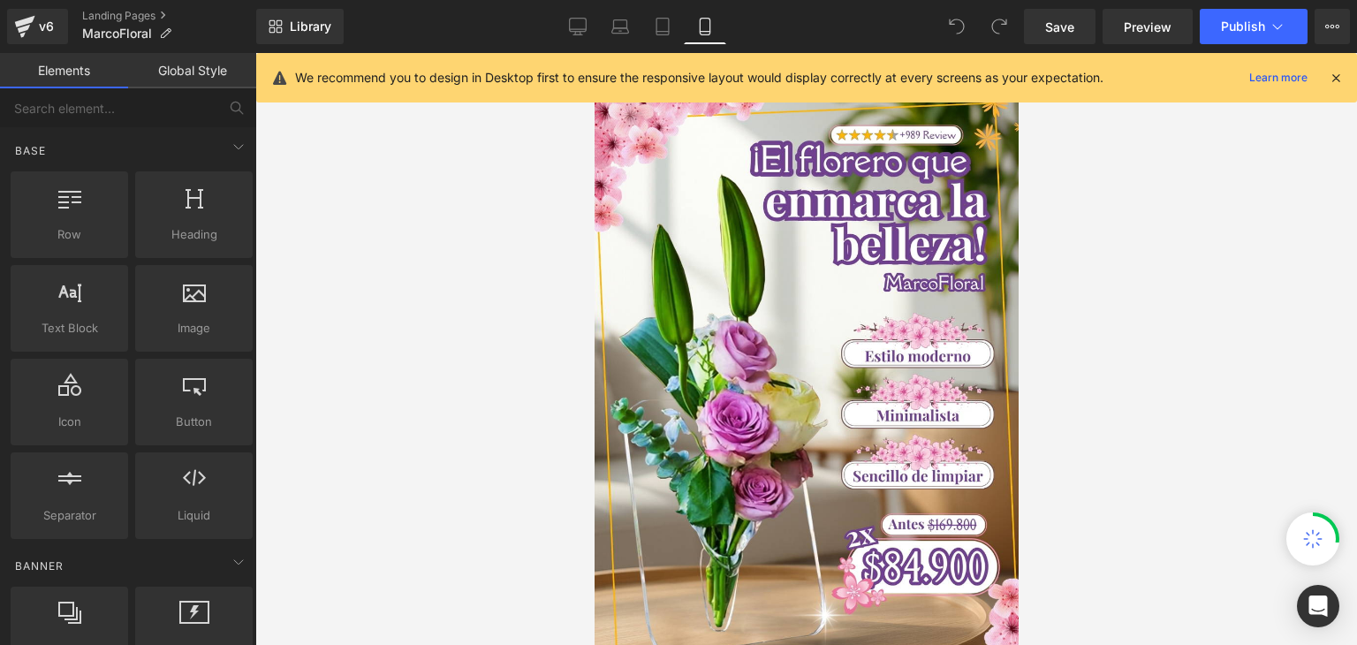
click at [1338, 79] on icon at bounding box center [1336, 78] width 16 height 16
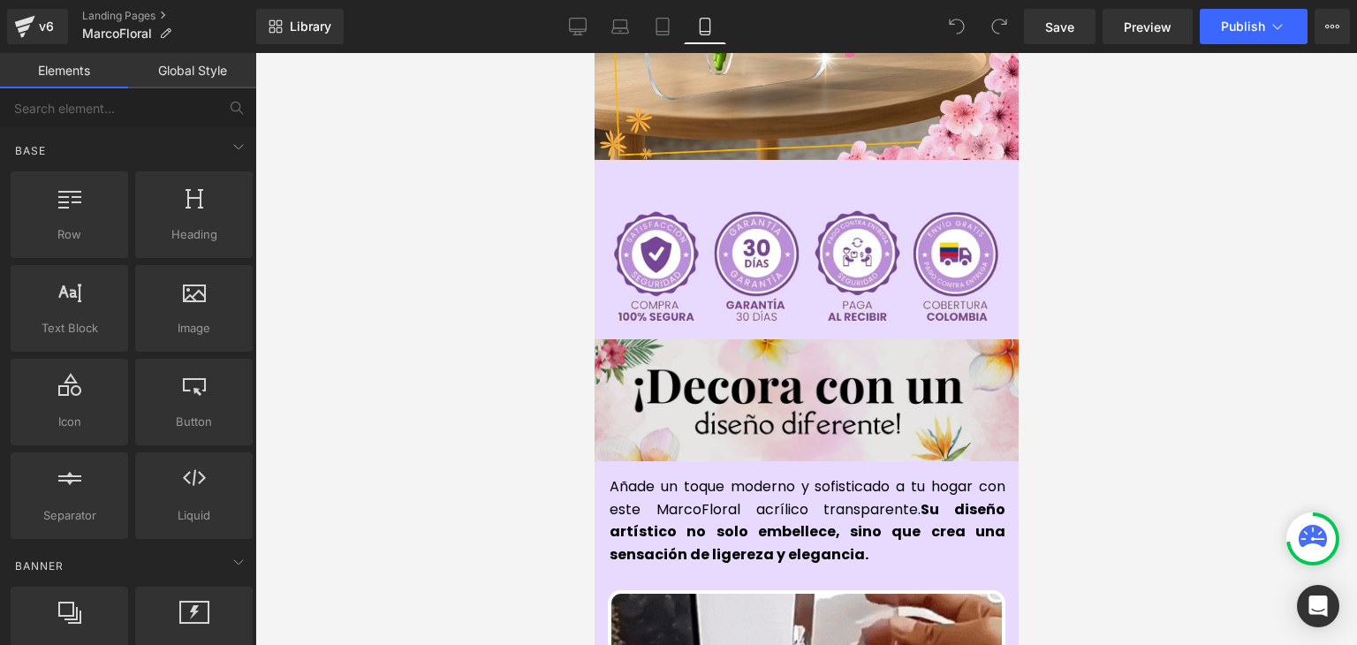
scroll to position [530, 0]
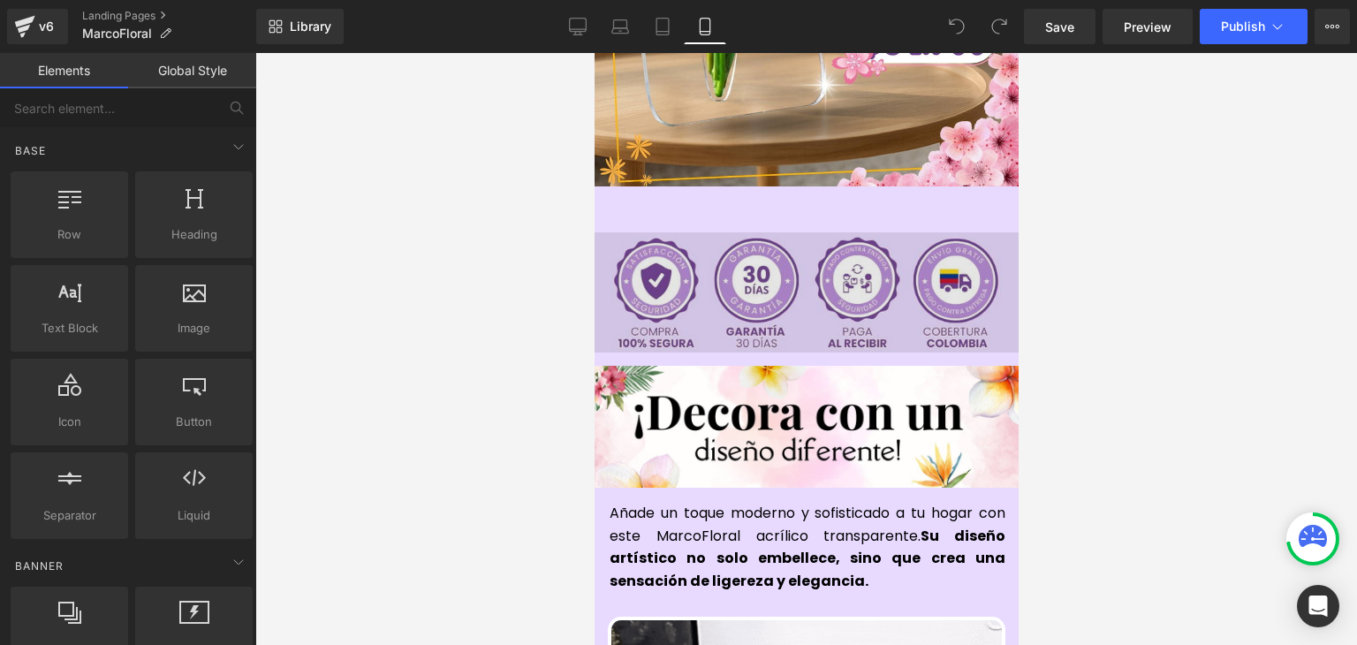
click at [784, 240] on img at bounding box center [805, 292] width 433 height 120
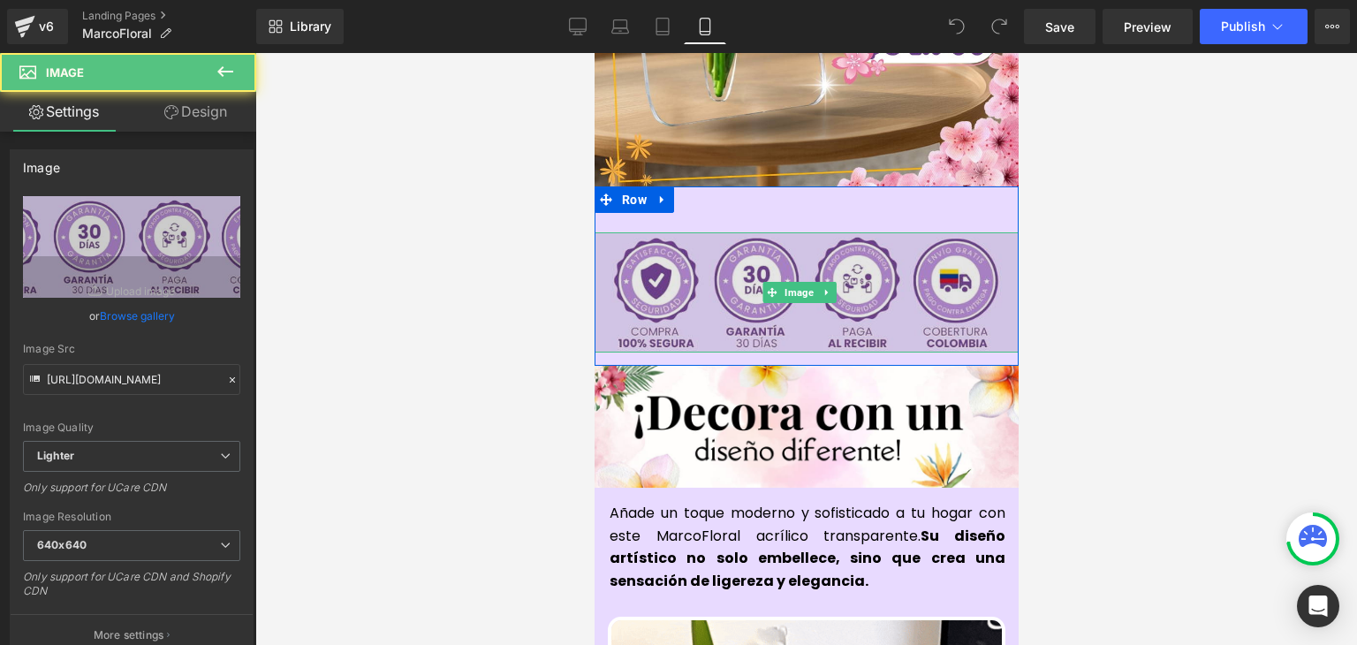
click at [793, 247] on img at bounding box center [805, 292] width 433 height 120
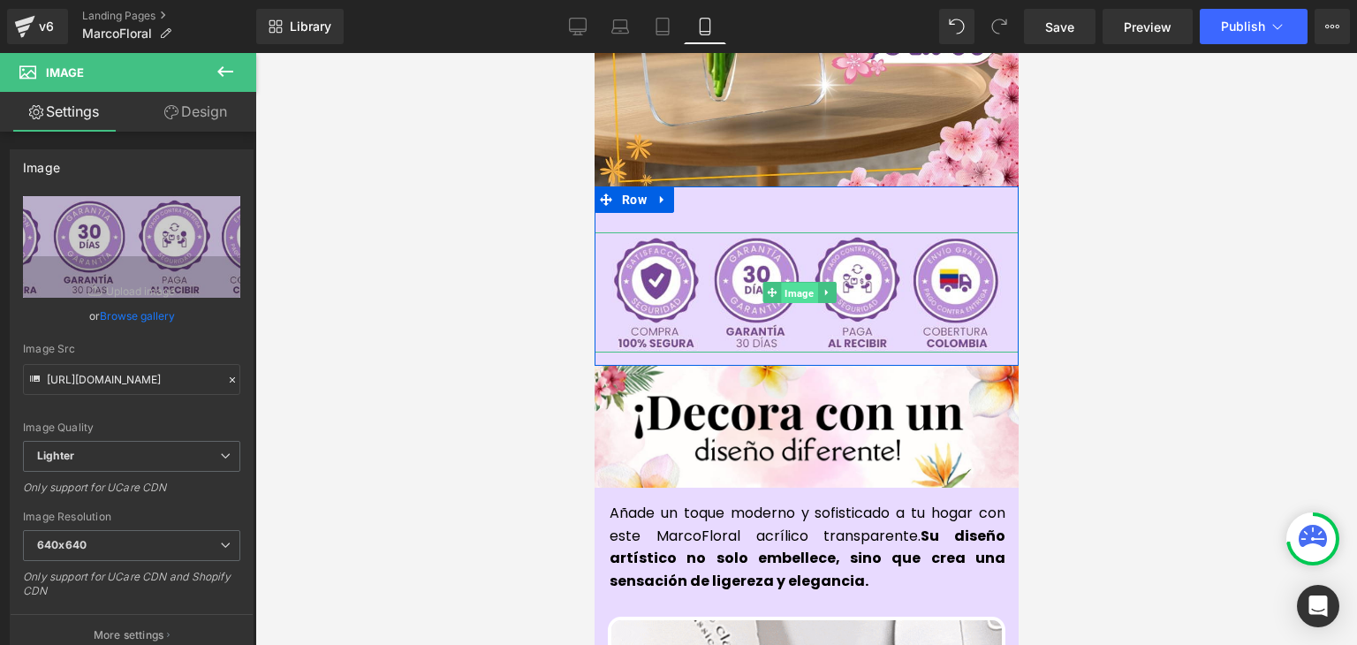
click at [806, 282] on span "Image" at bounding box center [799, 292] width 36 height 21
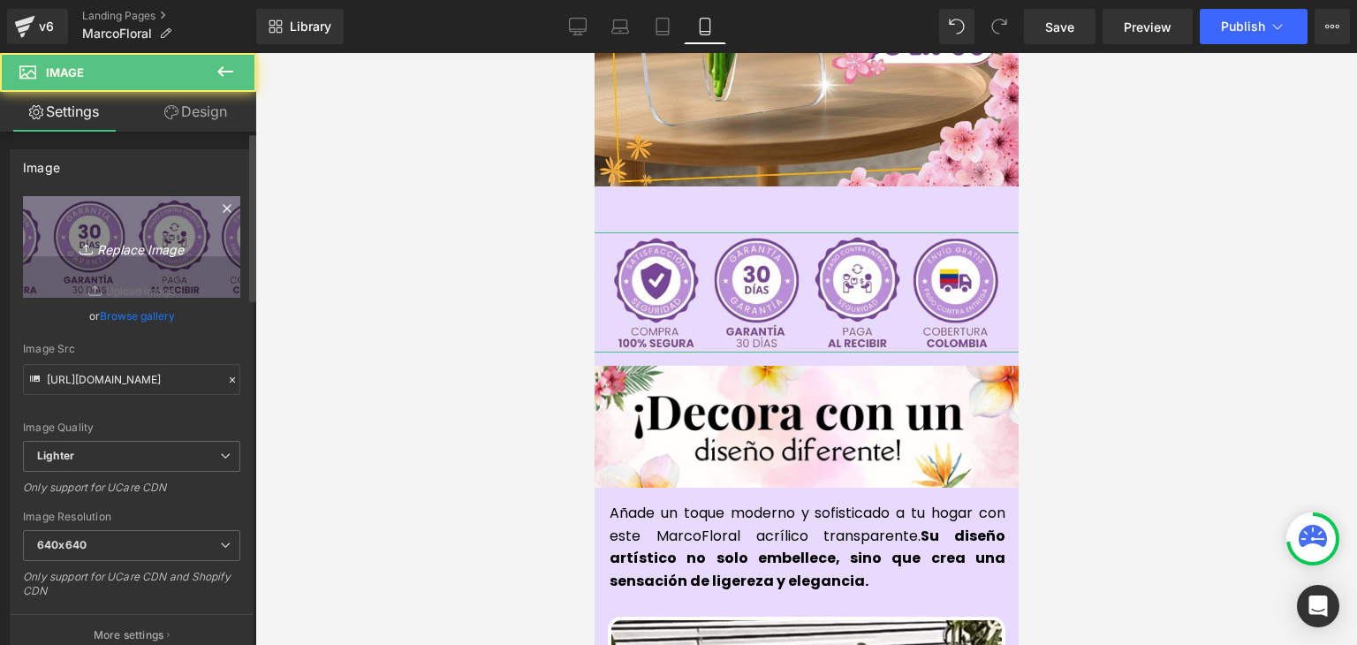
click at [148, 247] on icon "Replace Image" at bounding box center [131, 247] width 141 height 22
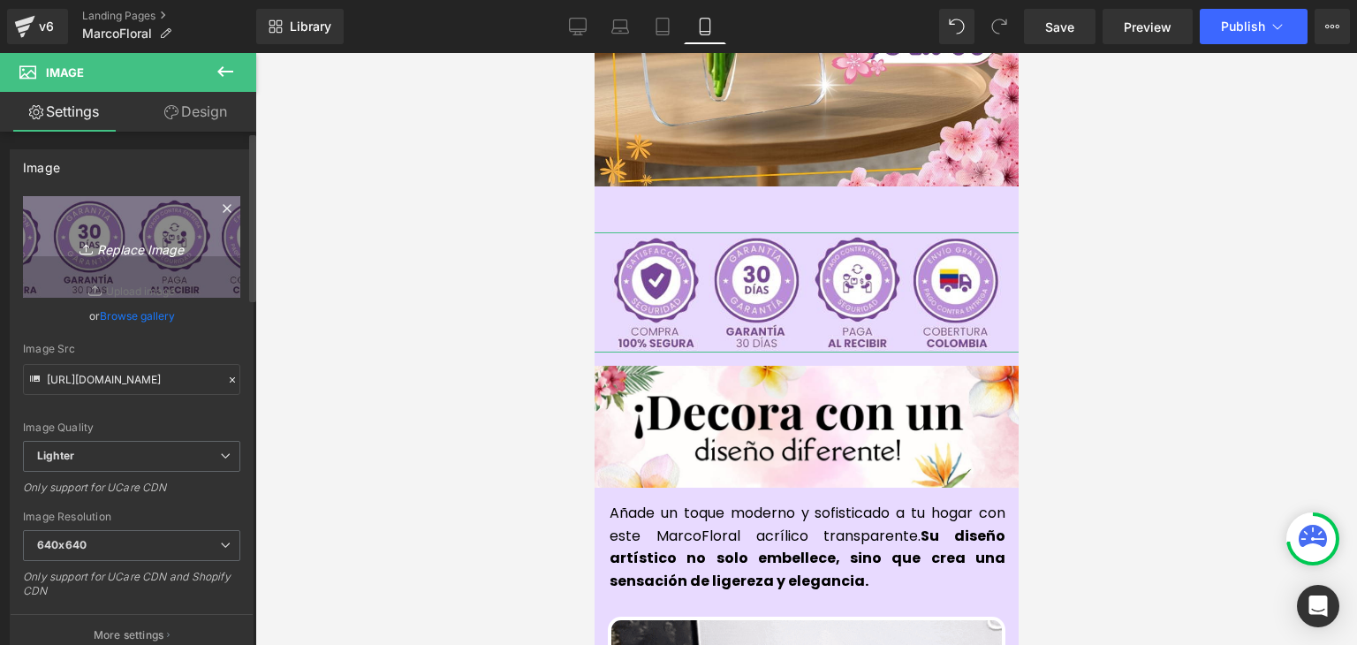
type input "C:\fakepath\1.webp"
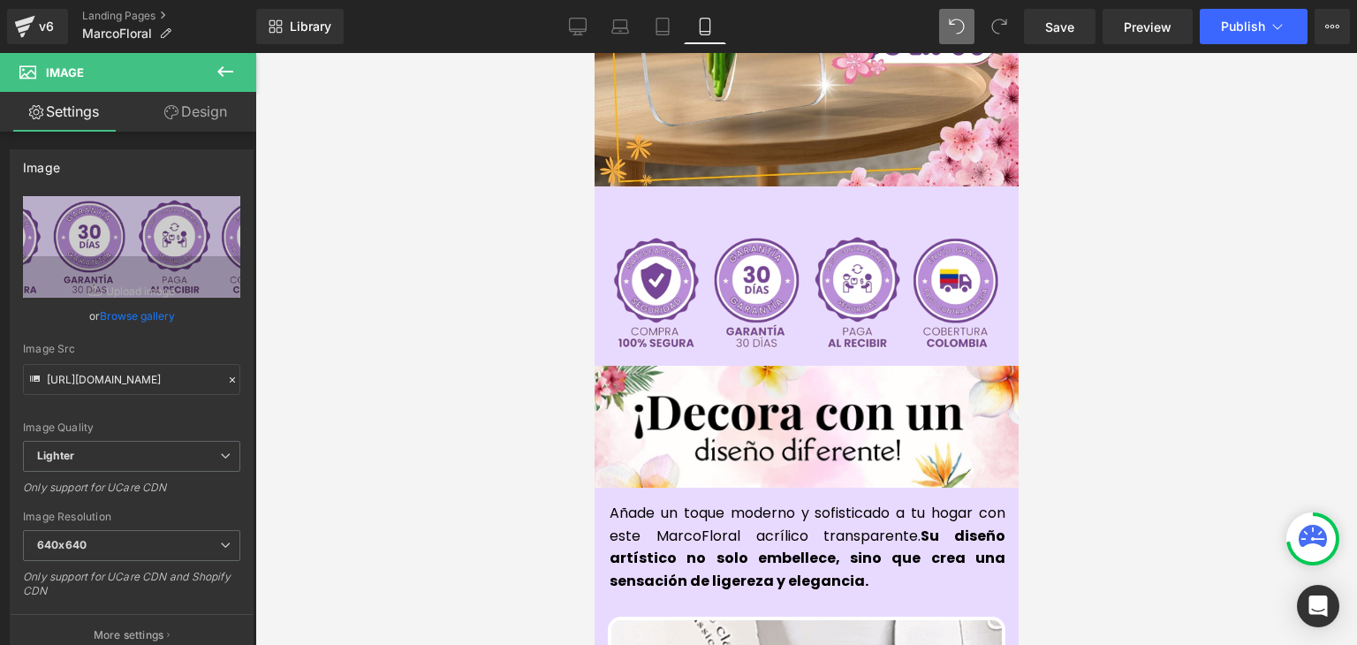
type input "https://ucarecdn.com/d417ea84-1b19-4843-a8f4-3cca4452bd93/-/format/auto/-/previ…"
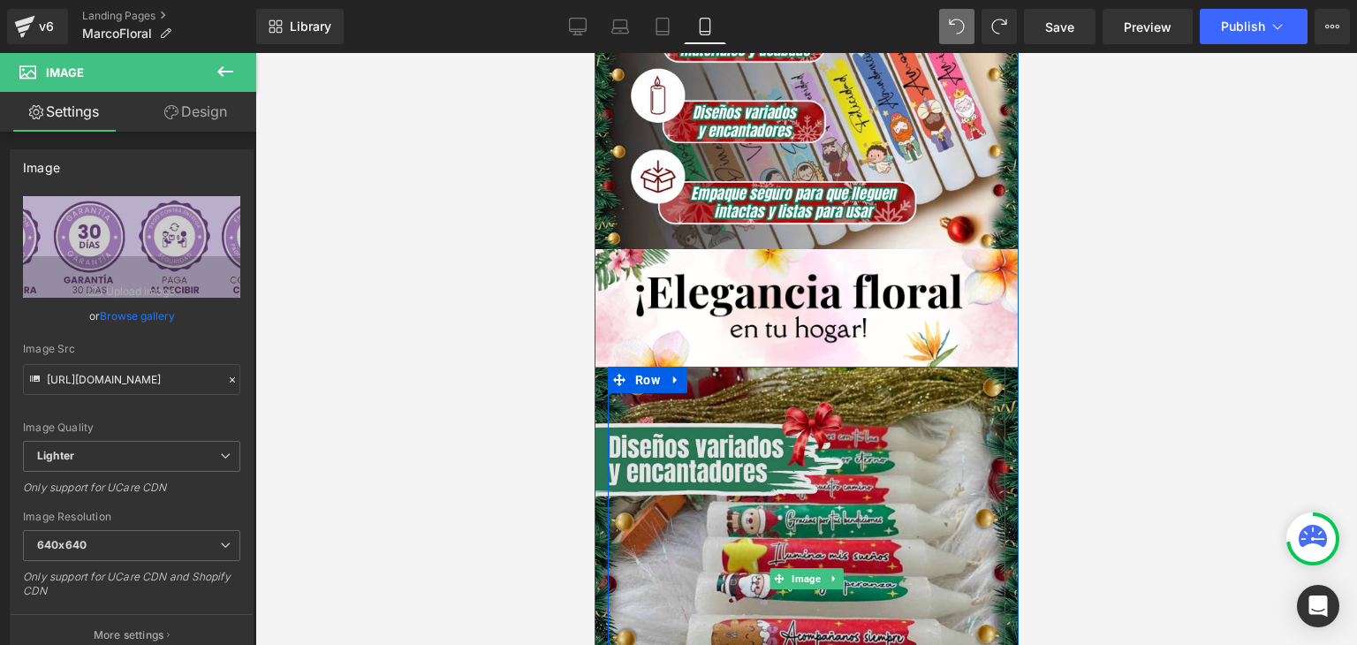
scroll to position [1590, 0]
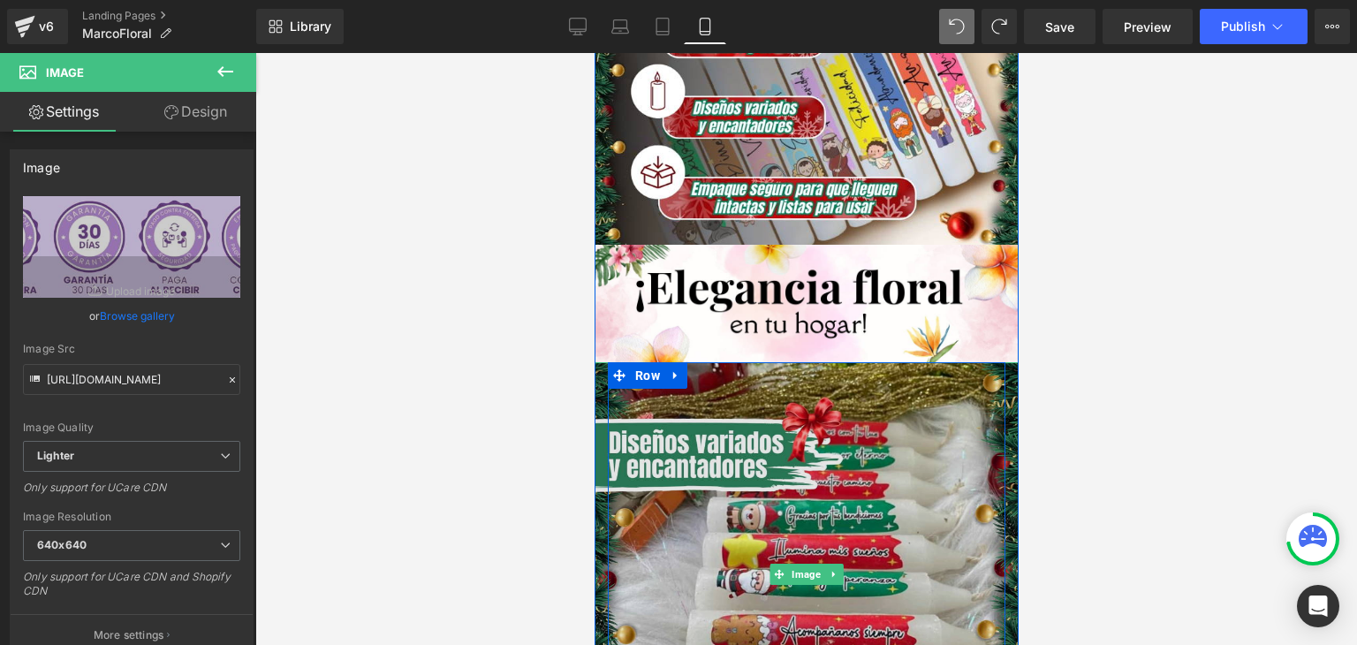
click at [759, 362] on img at bounding box center [806, 574] width 424 height 424
